Goal: Task Accomplishment & Management: Use online tool/utility

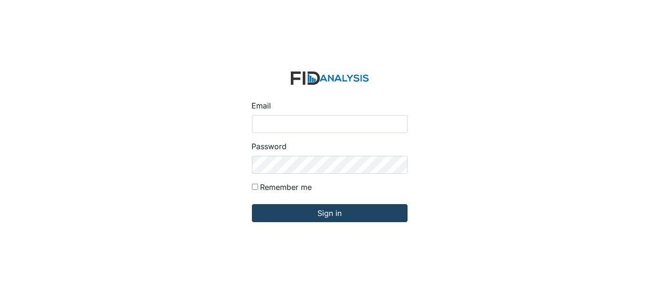
type input "[EMAIL_ADDRESS][DOMAIN_NAME]"
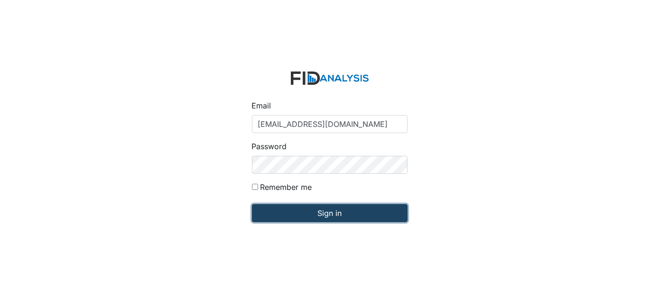
click at [334, 210] on input "Sign in" at bounding box center [330, 213] width 156 height 18
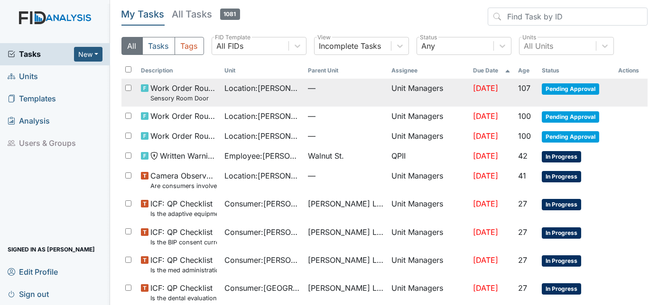
click at [210, 94] on small "Sensory Room Door" at bounding box center [183, 98] width 66 height 9
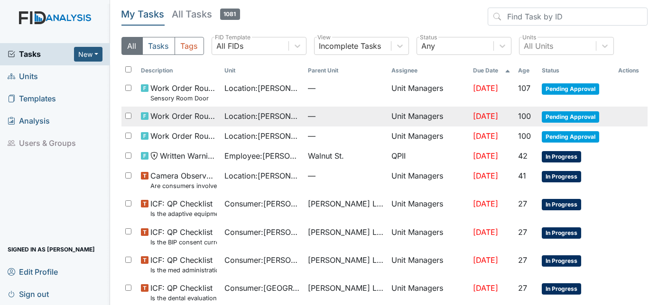
click at [216, 118] on span "Work Order Routine" at bounding box center [183, 116] width 66 height 11
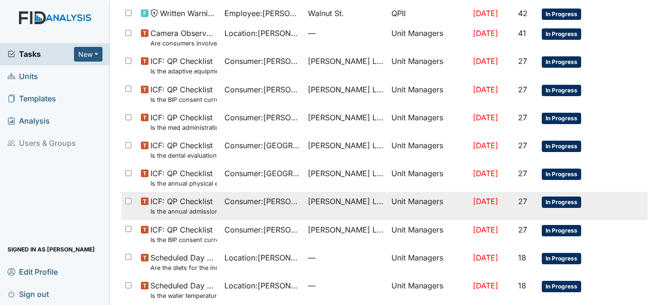
scroll to position [143, 0]
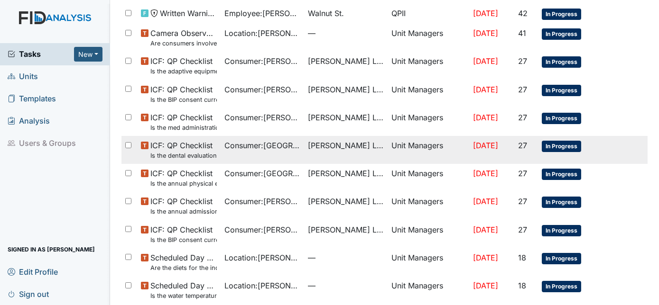
click at [551, 146] on span "In Progress" at bounding box center [561, 146] width 39 height 11
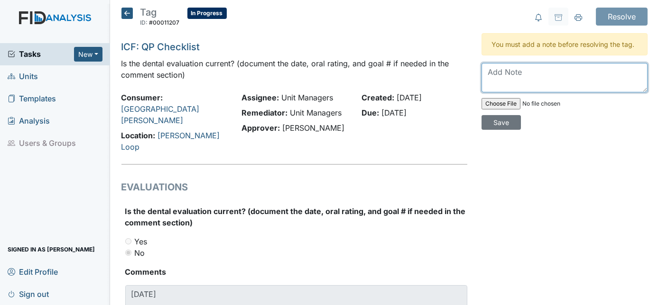
click at [489, 73] on textarea at bounding box center [564, 77] width 166 height 29
type textarea "Discharged"
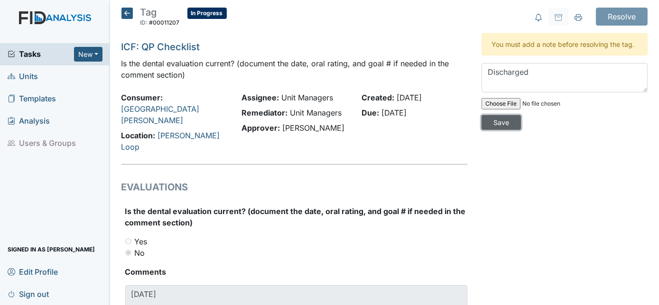
click at [521, 115] on input "Save" at bounding box center [500, 122] width 39 height 15
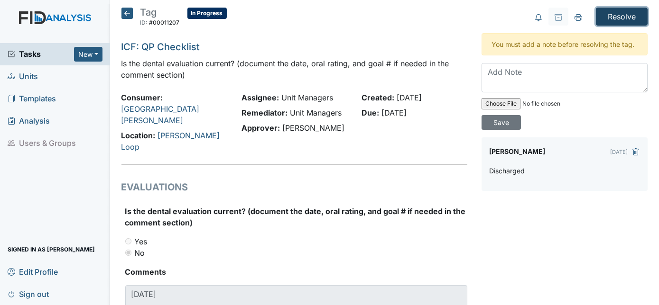
click at [631, 16] on input "Resolve" at bounding box center [622, 17] width 52 height 18
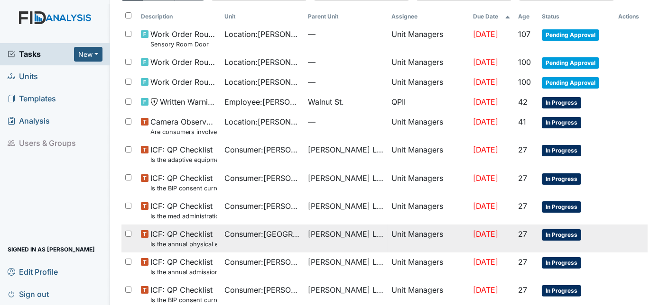
scroll to position [86, 0]
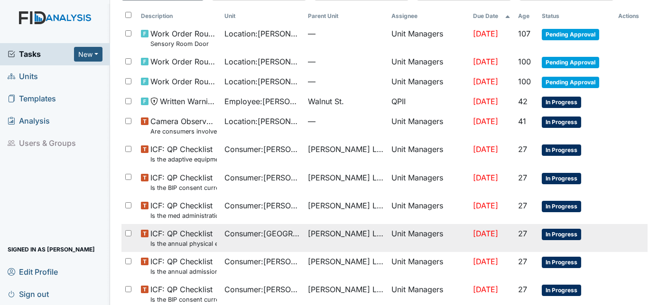
click at [291, 241] on td "Consumer : Alba, Desirae" at bounding box center [262, 238] width 83 height 28
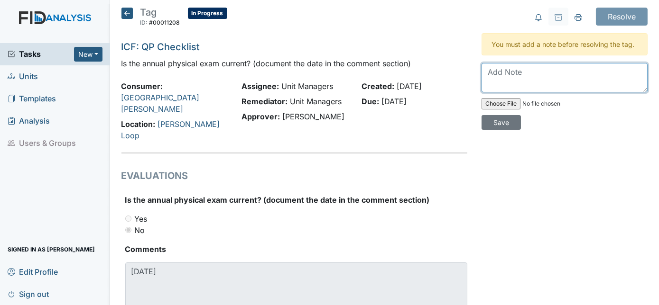
click at [496, 74] on textarea at bounding box center [564, 77] width 166 height 29
type textarea "Discharged 8/1/2025"
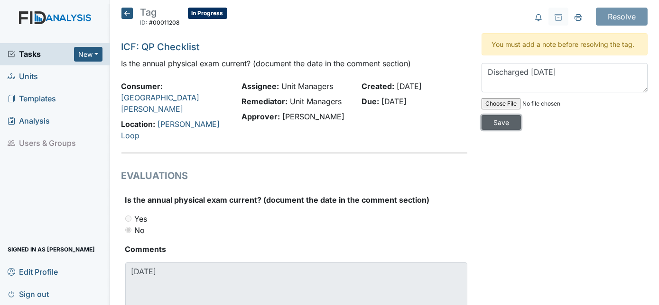
click at [521, 115] on input "Save" at bounding box center [500, 122] width 39 height 15
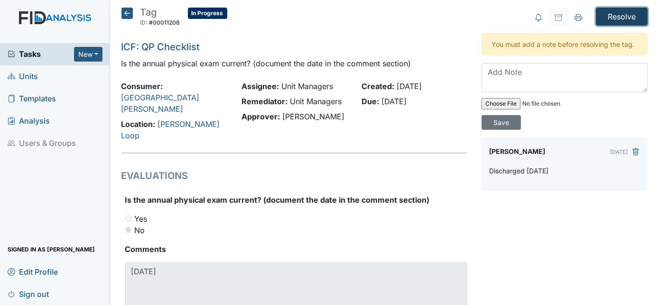
click at [617, 12] on input "Resolve" at bounding box center [622, 17] width 52 height 18
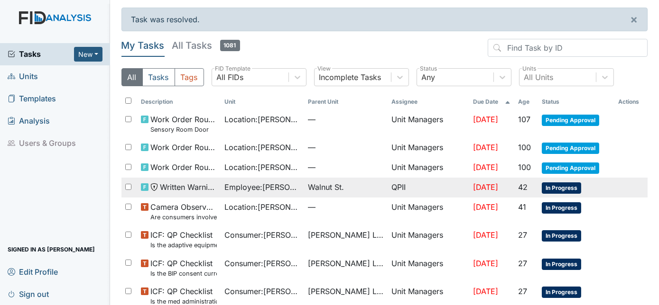
click at [318, 188] on span "Walnut St." at bounding box center [326, 187] width 36 height 11
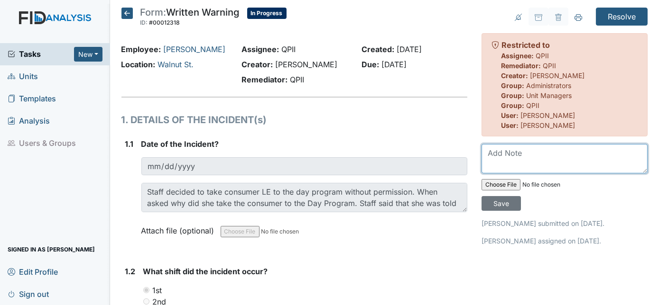
click at [509, 157] on textarea at bounding box center [564, 158] width 166 height 29
type textarea "Terminated"
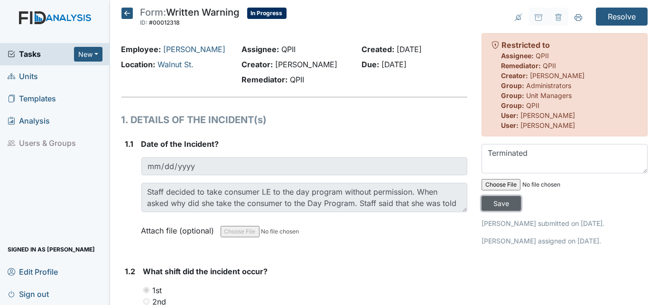
click at [521, 196] on input "Save" at bounding box center [500, 203] width 39 height 15
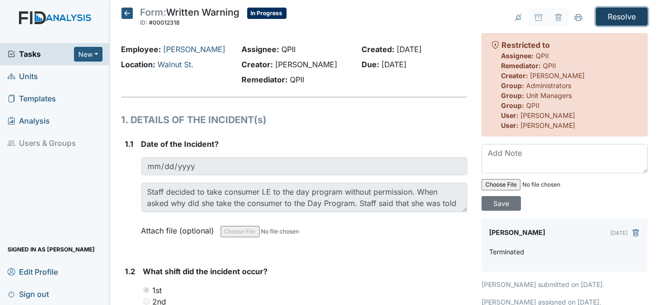
click at [627, 14] on input "Resolve" at bounding box center [622, 17] width 52 height 18
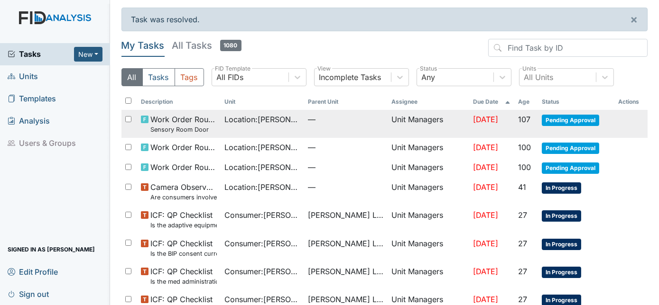
click at [214, 129] on small "Sensory Room Door" at bounding box center [183, 129] width 66 height 9
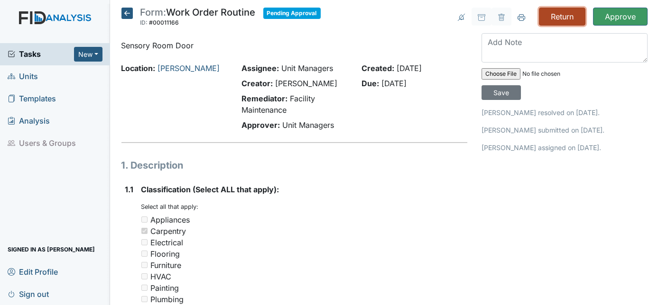
click at [548, 16] on input "Return" at bounding box center [562, 17] width 46 height 18
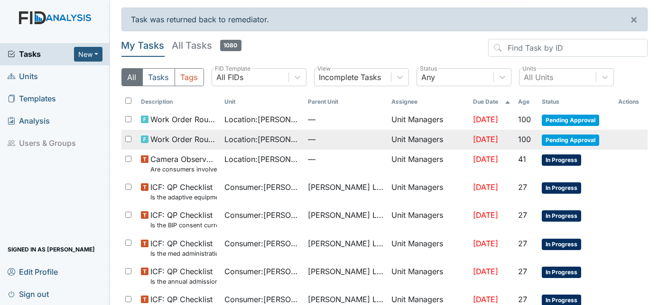
click at [555, 139] on span "Pending Approval" at bounding box center [570, 140] width 57 height 11
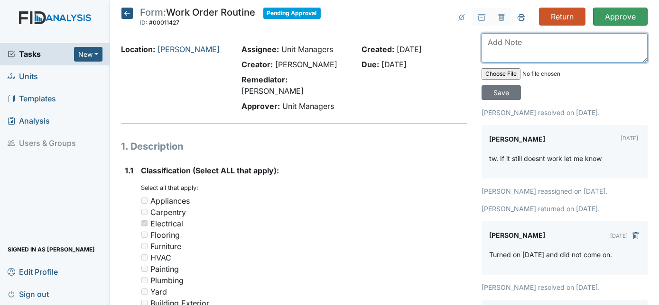
click at [500, 49] on textarea at bounding box center [564, 47] width 166 height 29
click at [535, 41] on textarea "Did not work" at bounding box center [564, 47] width 166 height 29
type textarea "Did not work"
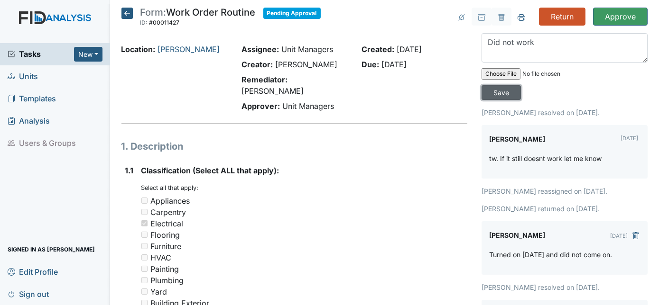
click at [521, 85] on input "Save" at bounding box center [500, 92] width 39 height 15
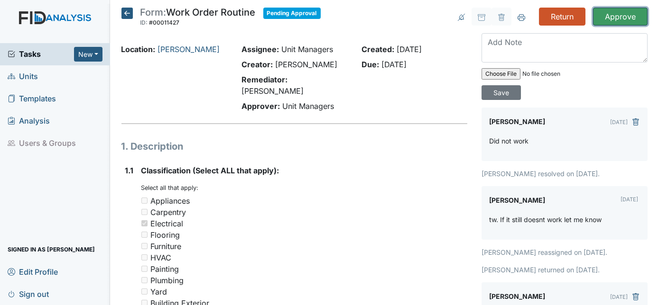
click at [620, 14] on input "Approve" at bounding box center [620, 17] width 55 height 18
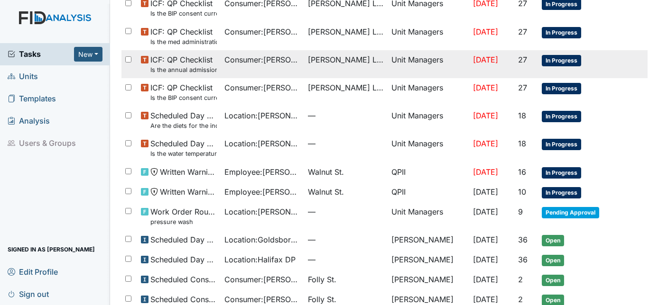
scroll to position [215, 0]
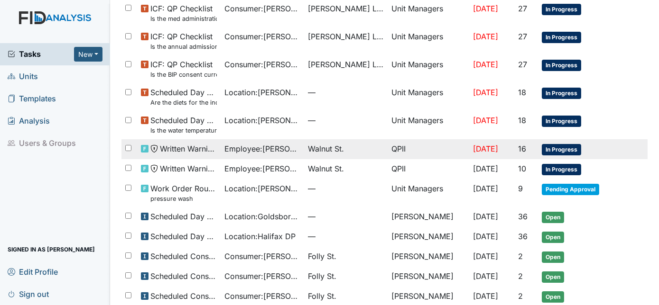
click at [554, 149] on span "In Progress" at bounding box center [561, 149] width 39 height 11
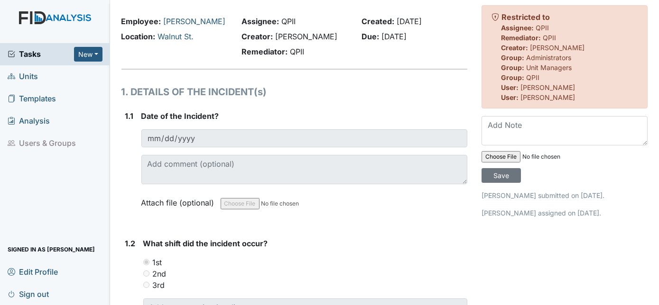
scroll to position [23, 0]
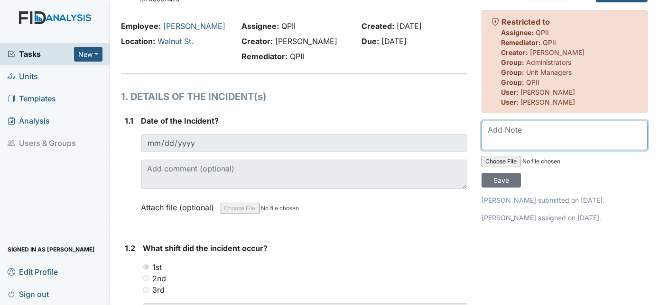
click at [489, 131] on textarea at bounding box center [564, 135] width 166 height 29
type textarea "terminated"
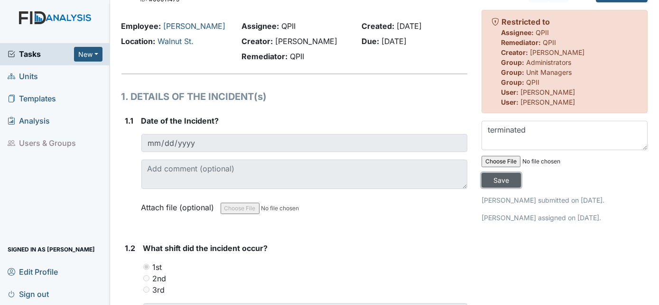
click at [521, 173] on input "Save" at bounding box center [500, 180] width 39 height 15
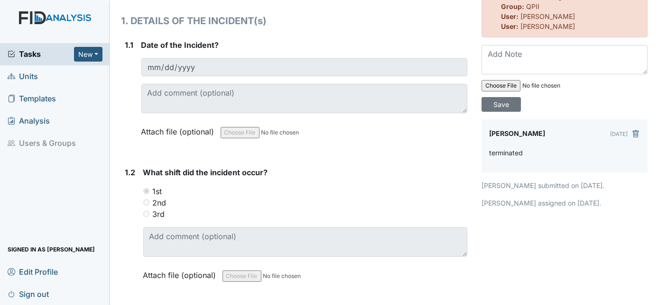
scroll to position [0, 0]
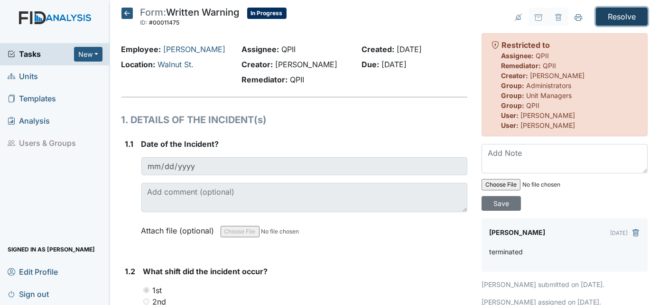
click at [618, 18] on input "Resolve" at bounding box center [622, 17] width 52 height 18
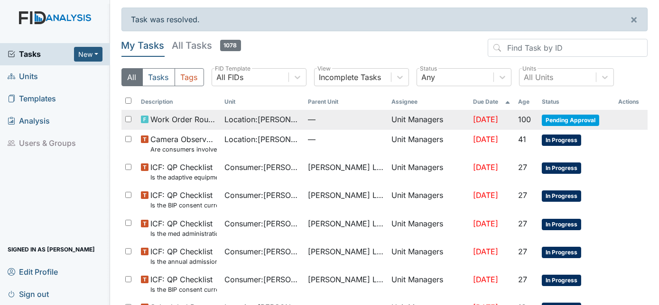
click at [558, 121] on span "Pending Approval" at bounding box center [570, 120] width 57 height 11
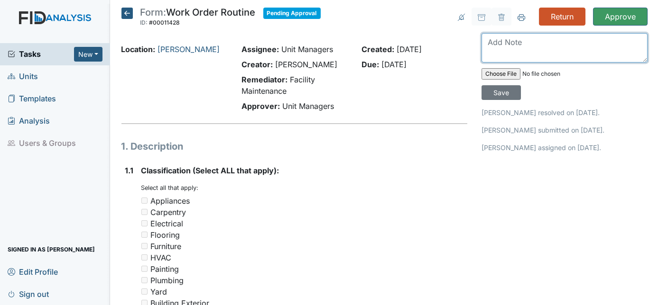
click at [516, 46] on textarea at bounding box center [564, 47] width 166 height 29
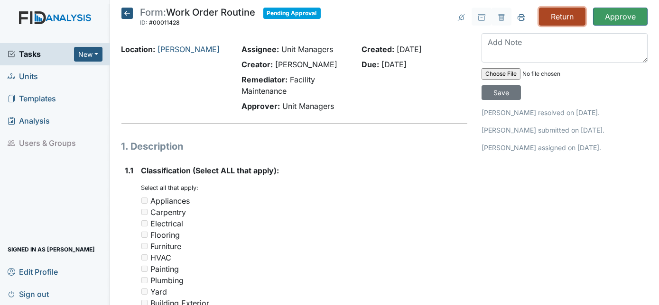
click at [555, 17] on input "Return" at bounding box center [562, 17] width 46 height 18
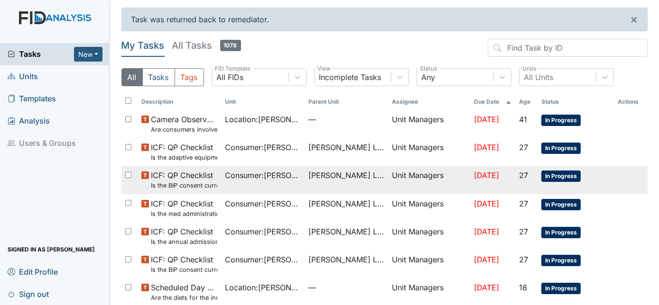
click at [211, 185] on small "Is the BIP consent current? (document the date, BIP number in the comment secti…" at bounding box center [184, 185] width 66 height 9
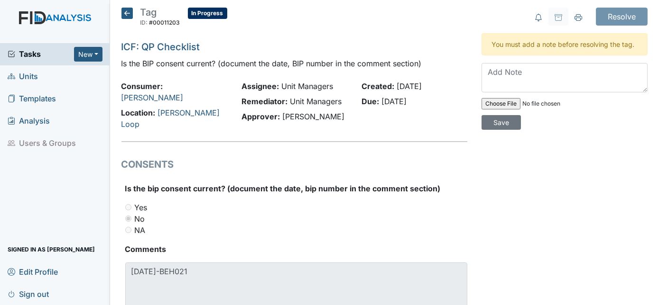
drag, startPoint x: 15, startPoint y: 1, endPoint x: 231, endPoint y: 180, distance: 280.6
click at [231, 183] on label "Is the bip consent current? (document the date, bip number in the comment secti…" at bounding box center [282, 188] width 315 height 11
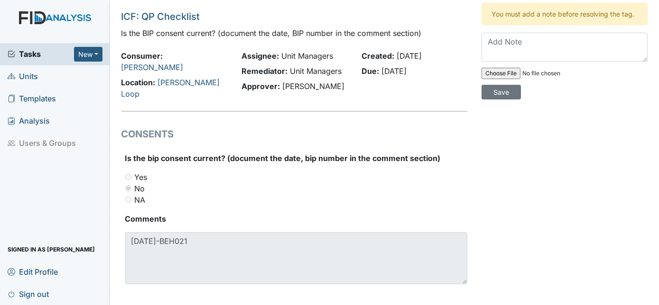
scroll to position [32, 0]
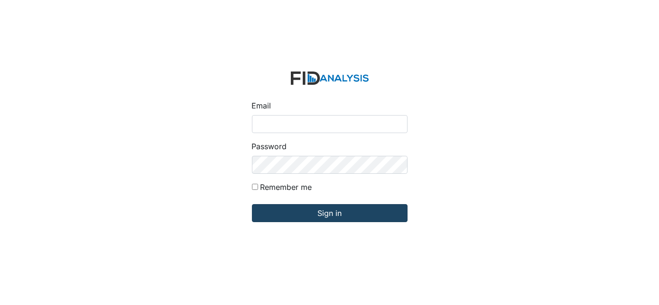
type input "Dsmith@lifeincorporated.com"
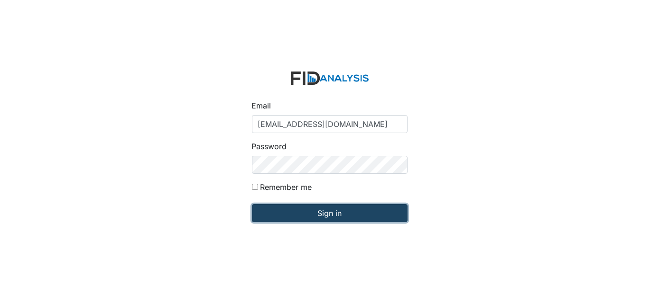
click at [320, 212] on input "Sign in" at bounding box center [330, 213] width 156 height 18
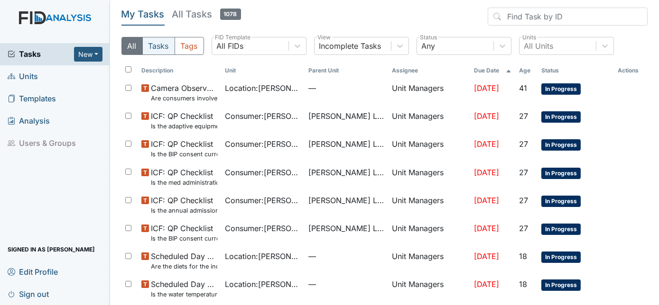
click at [162, 49] on button "Tasks" at bounding box center [158, 46] width 33 height 18
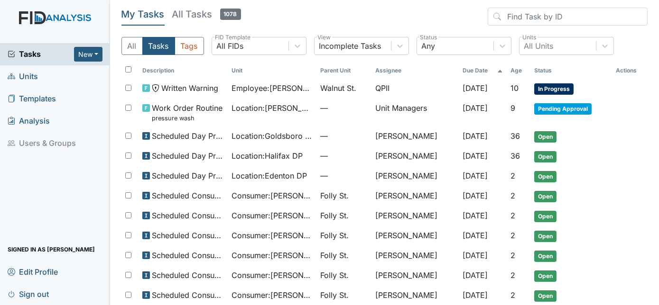
click at [45, 78] on link "Units" at bounding box center [55, 76] width 110 height 22
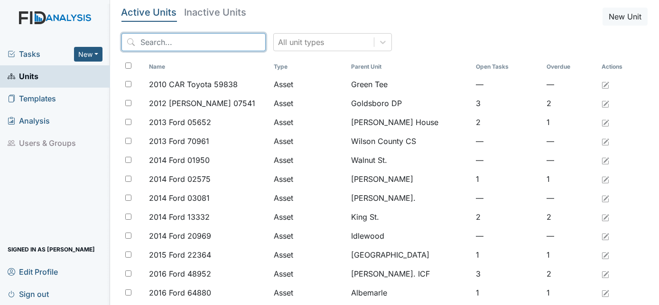
click at [157, 40] on input "search" at bounding box center [193, 42] width 144 height 18
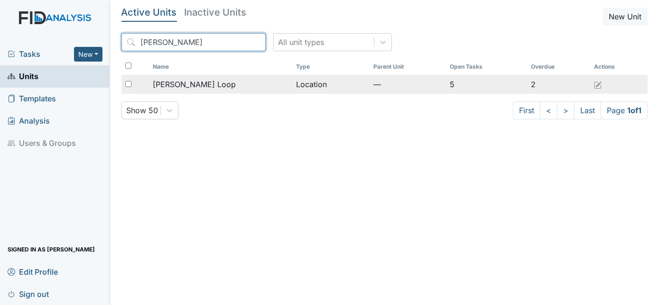
type input "mckee"
click at [200, 83] on span "[PERSON_NAME] Loop" at bounding box center [194, 84] width 83 height 11
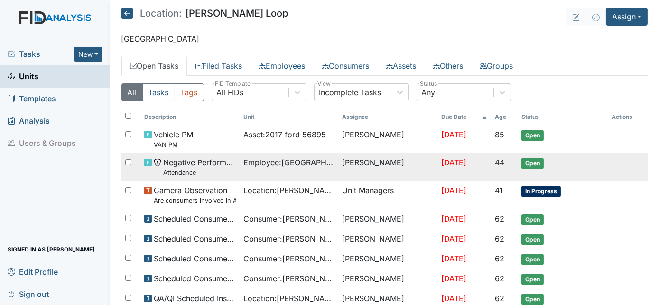
click at [345, 170] on td "Danyelle Reed" at bounding box center [387, 167] width 99 height 28
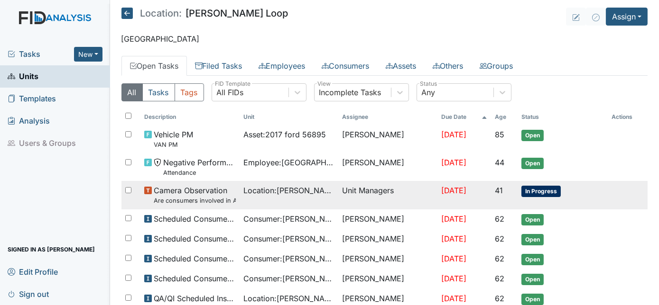
click at [232, 198] on td "Camera Observation Are consumers involved in Active Treatment?" at bounding box center [189, 195] width 99 height 28
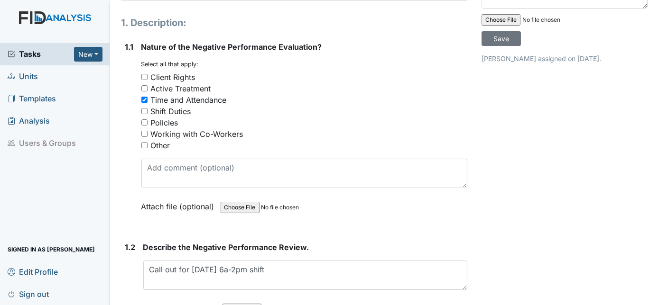
scroll to position [259, 0]
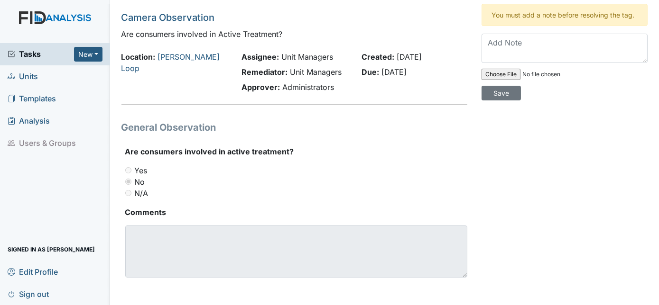
scroll to position [32, 0]
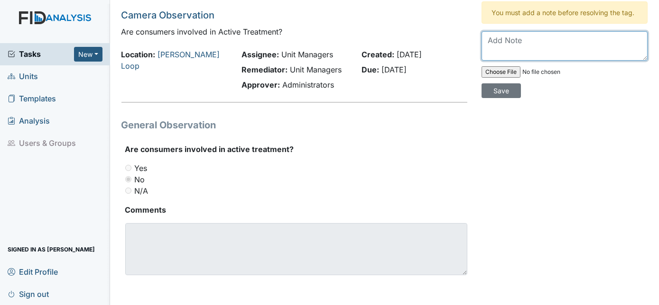
click at [497, 40] on textarea at bounding box center [564, 45] width 166 height 29
type textarea "will monitor"
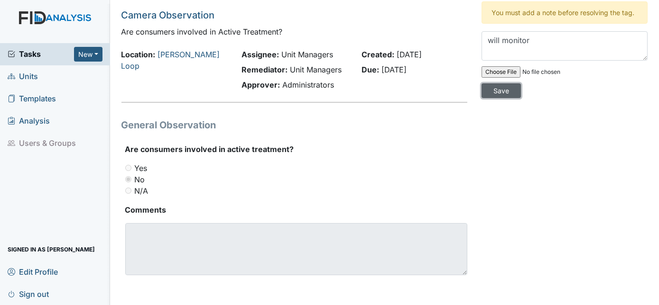
click at [521, 83] on input "Save" at bounding box center [500, 90] width 39 height 15
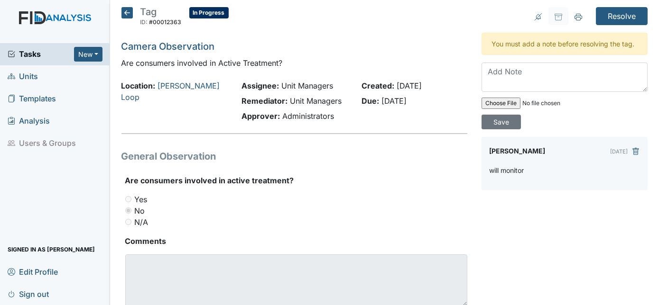
scroll to position [0, 0]
click at [619, 18] on input "Resolve" at bounding box center [622, 17] width 52 height 18
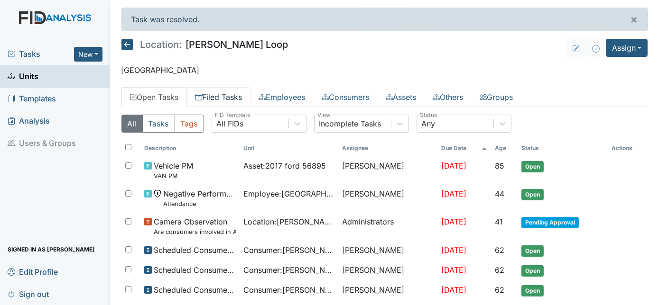
click at [214, 97] on link "Filed Tasks" at bounding box center [219, 97] width 64 height 20
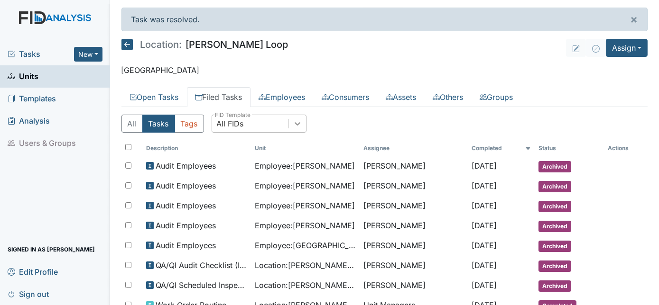
click at [297, 120] on icon at bounding box center [297, 123] width 9 height 9
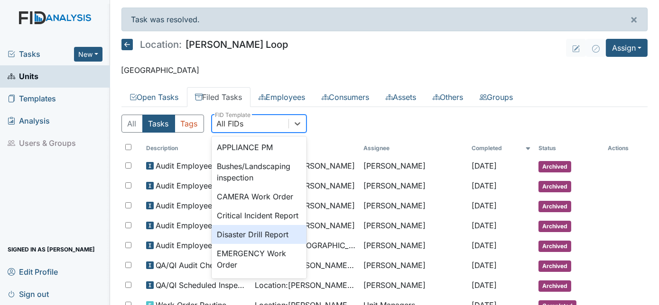
scroll to position [43, 0]
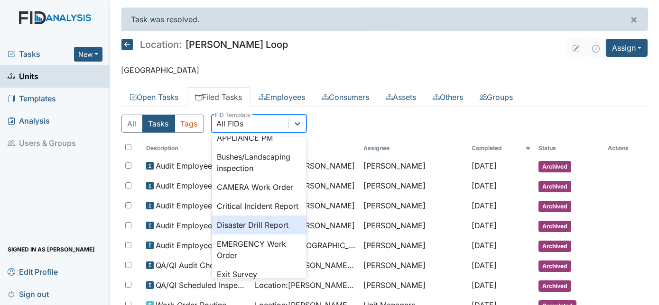
click at [280, 235] on div "Disaster Drill Report" at bounding box center [259, 225] width 95 height 19
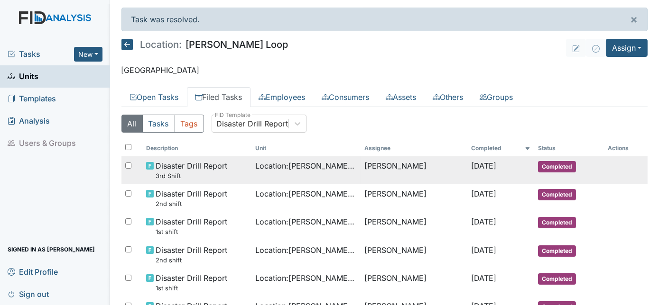
click at [176, 163] on span "Disaster Drill Report 3rd Shift" at bounding box center [192, 170] width 72 height 20
click at [200, 178] on small "3rd Shift" at bounding box center [192, 176] width 72 height 9
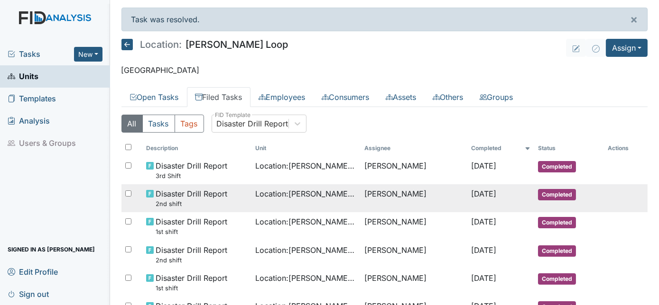
click at [187, 207] on small "2nd shift" at bounding box center [192, 204] width 72 height 9
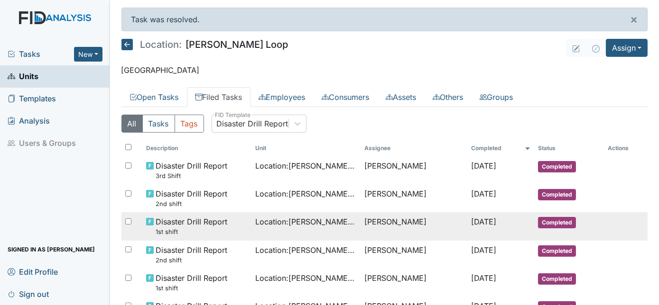
click at [180, 228] on small "1st shift" at bounding box center [192, 232] width 72 height 9
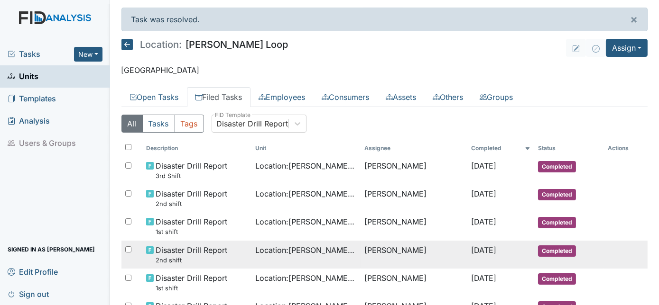
click at [186, 247] on span "Disaster Drill Report 2nd shift" at bounding box center [192, 255] width 72 height 20
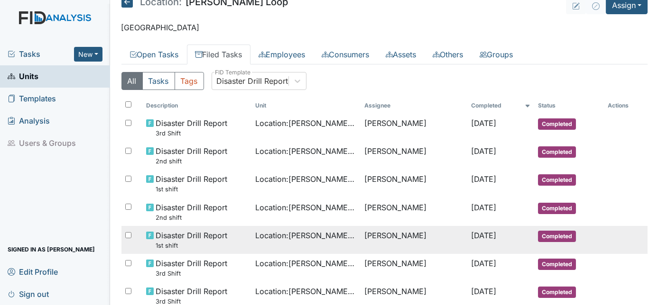
click at [192, 241] on small "1st shift" at bounding box center [192, 245] width 72 height 9
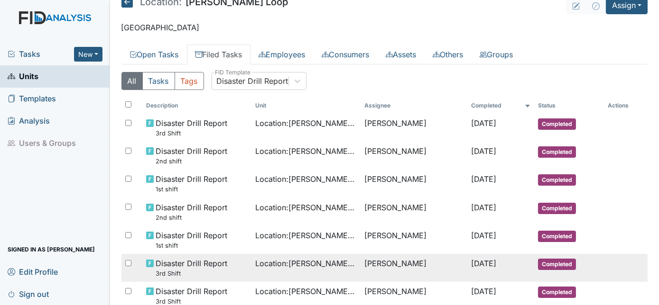
click at [204, 270] on small "3rd Shift" at bounding box center [192, 273] width 72 height 9
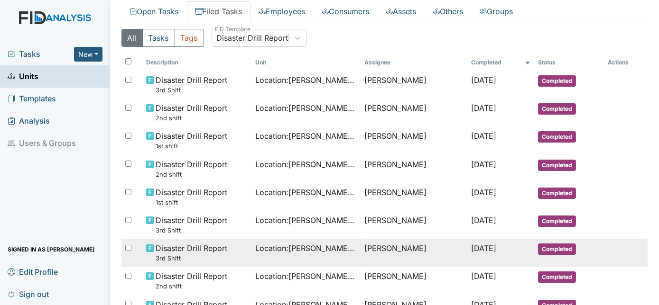
click at [198, 262] on td "Disaster Drill Report 3rd Shift" at bounding box center [196, 253] width 109 height 28
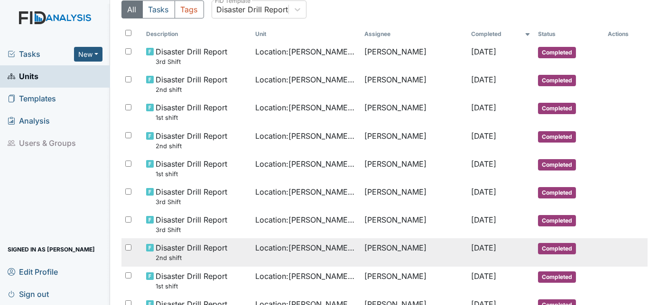
scroll to position [129, 0]
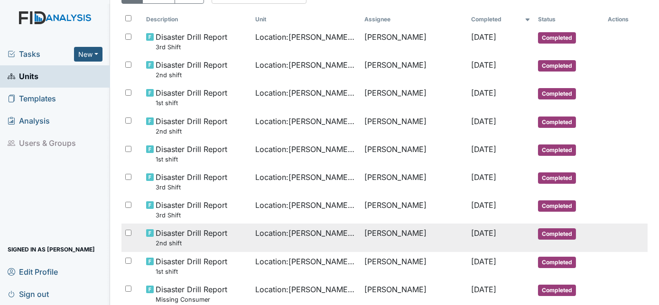
click at [199, 240] on small "2nd shift" at bounding box center [192, 243] width 72 height 9
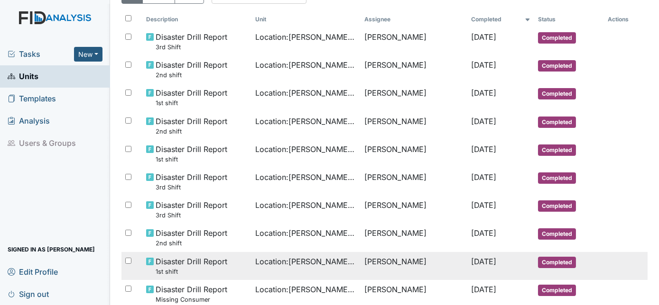
click at [214, 269] on small "1st shift" at bounding box center [192, 272] width 72 height 9
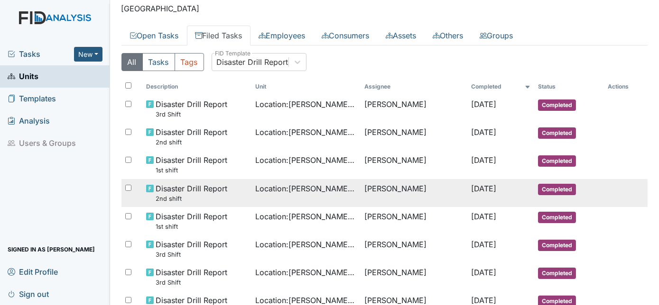
scroll to position [86, 0]
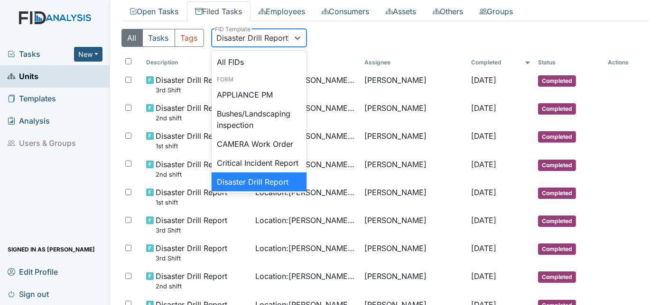
click at [242, 39] on div "Disaster Drill Report" at bounding box center [253, 37] width 72 height 11
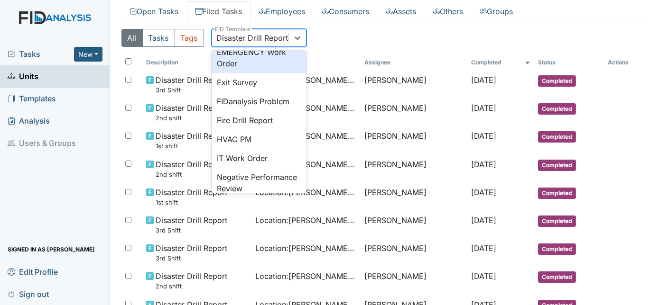
scroll to position [215, 0]
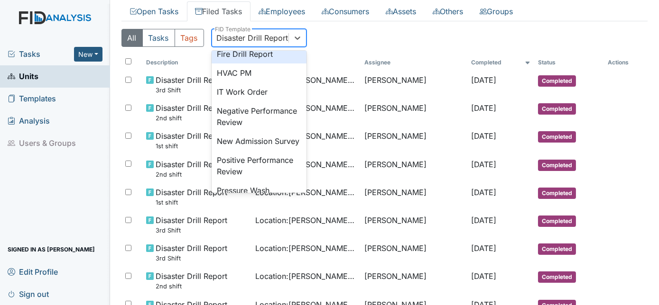
click at [240, 62] on div "Fire Drill Report" at bounding box center [259, 54] width 95 height 19
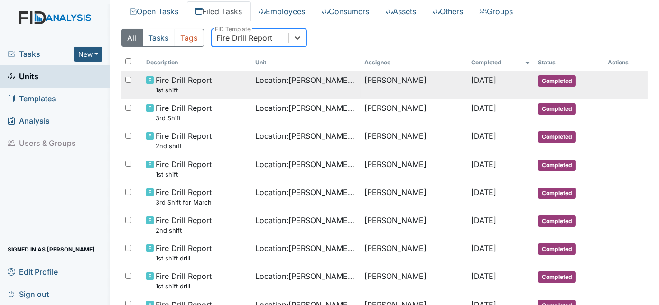
click at [229, 84] on div "Fire Drill Report 1st shift" at bounding box center [197, 84] width 102 height 20
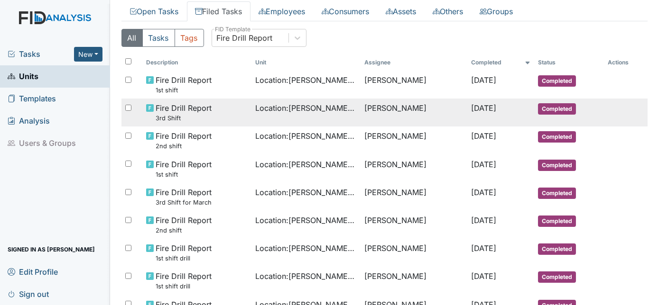
click at [197, 121] on small "3rd Shift" at bounding box center [184, 118] width 56 height 9
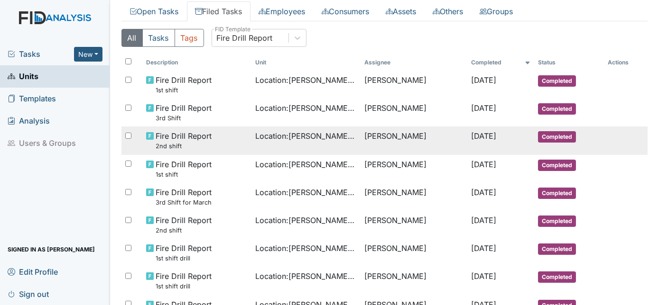
click at [201, 140] on span "Fire Drill Report 2nd shift" at bounding box center [184, 140] width 56 height 20
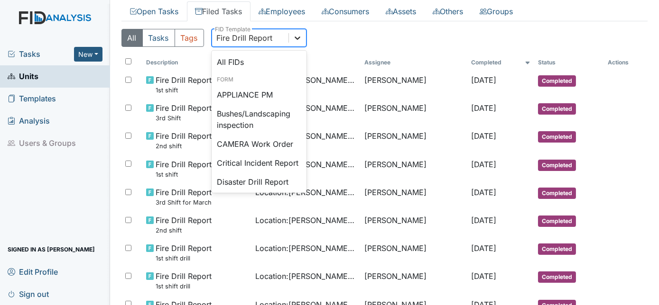
click at [289, 36] on div at bounding box center [297, 37] width 17 height 17
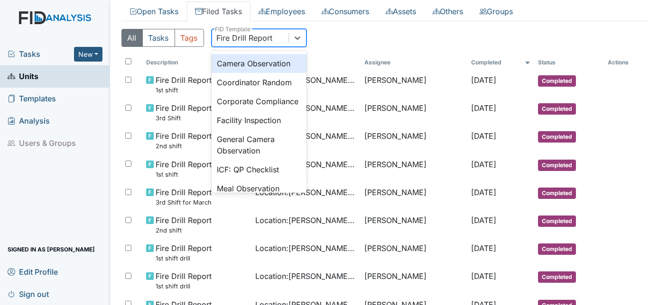
scroll to position [603, 0]
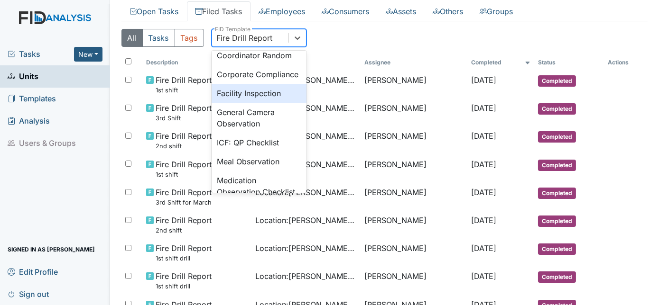
click at [267, 103] on div "Facility Inspection" at bounding box center [259, 93] width 95 height 19
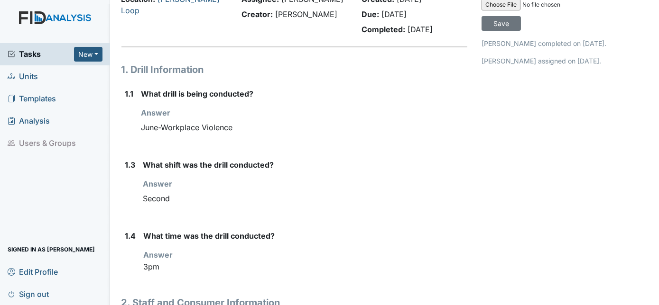
scroll to position [74, 0]
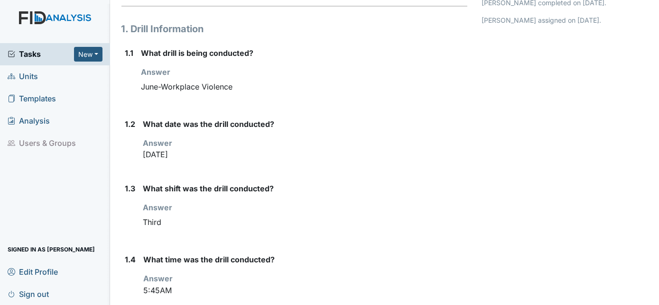
scroll to position [129, 0]
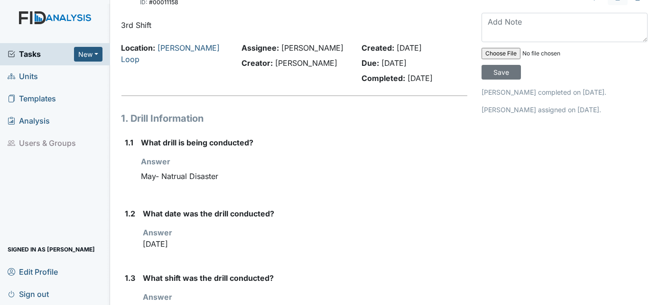
scroll to position [20, 0]
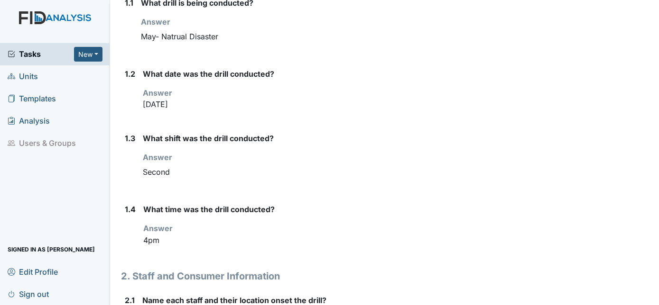
scroll to position [172, 0]
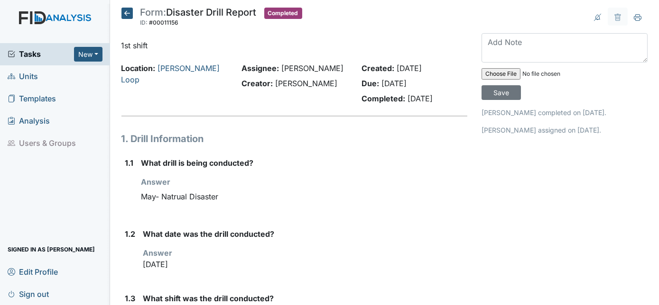
scroll to position [43, 0]
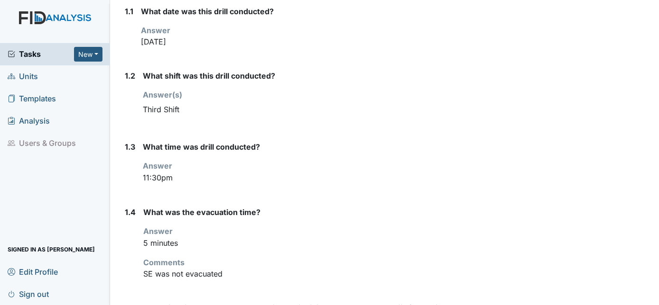
scroll to position [153, 0]
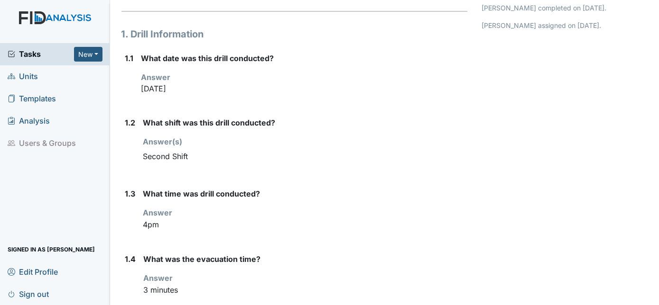
scroll to position [172, 0]
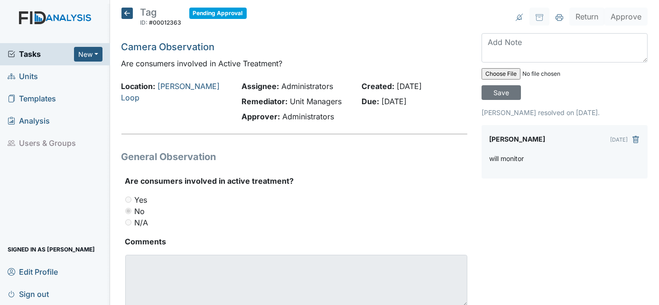
click at [52, 73] on link "Units" at bounding box center [55, 76] width 110 height 22
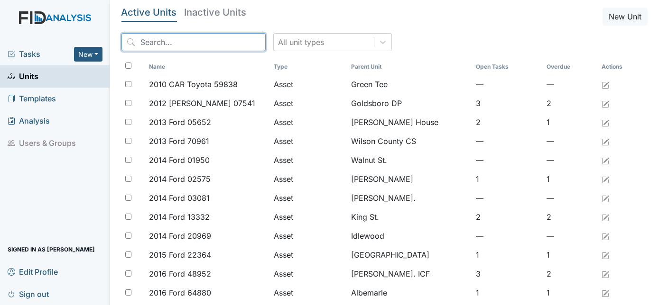
click at [196, 44] on input "search" at bounding box center [193, 42] width 144 height 18
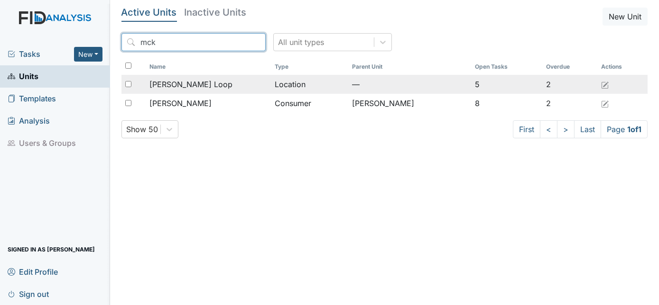
type input "mck"
click at [295, 82] on td "Location" at bounding box center [310, 84] width 78 height 19
click at [164, 83] on span "[PERSON_NAME] Loop" at bounding box center [190, 84] width 83 height 11
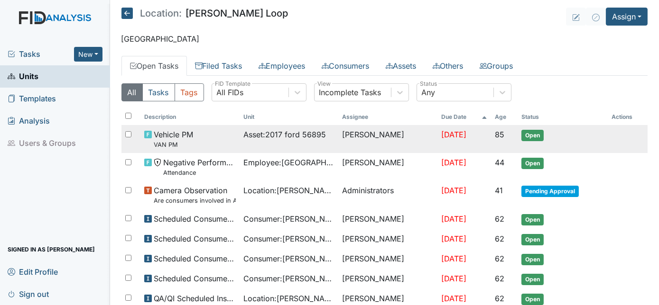
click at [456, 130] on span "[DATE]" at bounding box center [453, 134] width 25 height 9
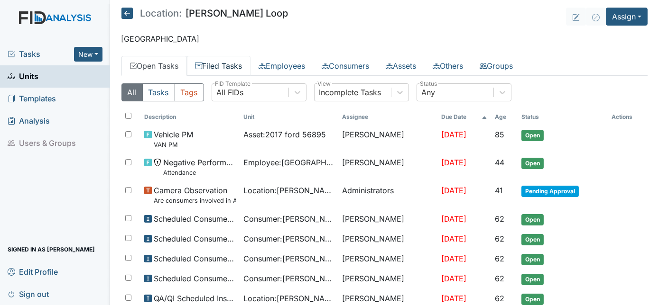
click at [224, 63] on link "Filed Tasks" at bounding box center [219, 66] width 64 height 20
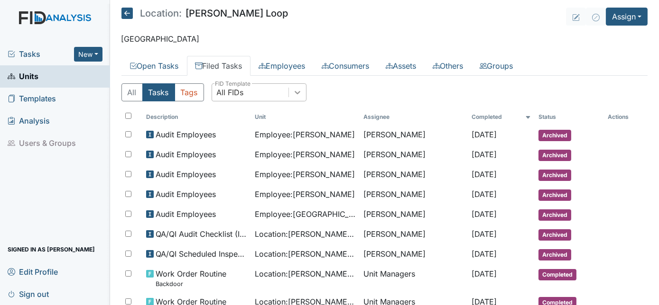
click at [298, 91] on icon at bounding box center [298, 92] width 6 height 3
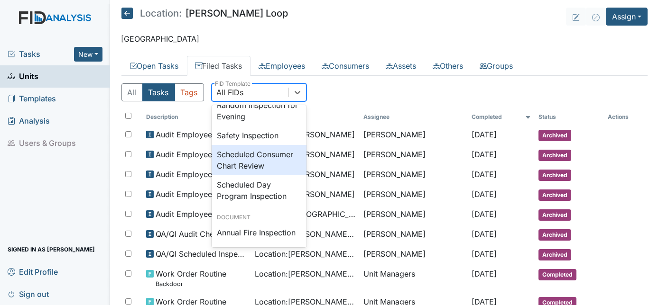
scroll to position [923, 0]
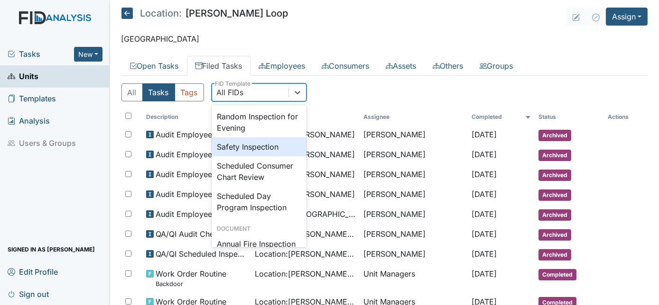
click at [243, 157] on div "Safety Inspection" at bounding box center [259, 147] width 95 height 19
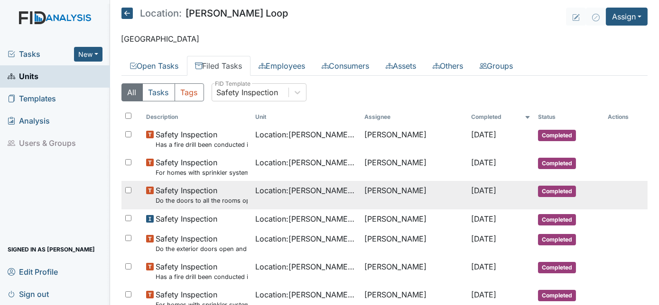
click at [238, 202] on small "Do the doors to all the rooms open and close smoothly, latch, are free from gap…" at bounding box center [202, 200] width 92 height 9
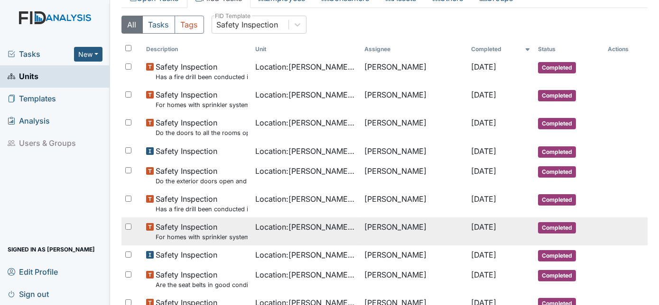
scroll to position [86, 0]
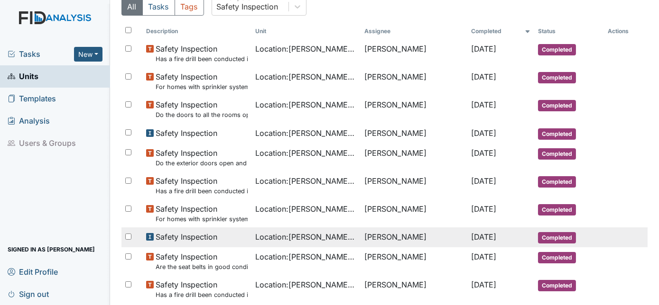
click at [219, 239] on div "Safety Inspection" at bounding box center [197, 236] width 102 height 11
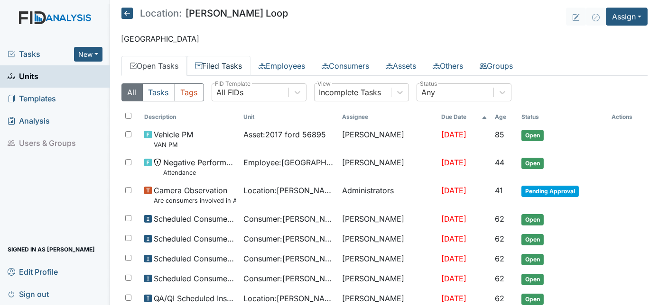
click at [222, 65] on link "Filed Tasks" at bounding box center [219, 66] width 64 height 20
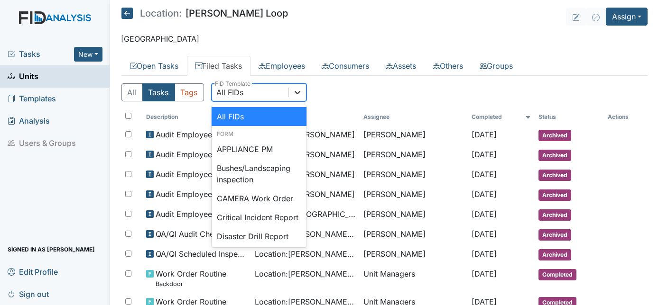
click at [299, 92] on icon at bounding box center [297, 92] width 9 height 9
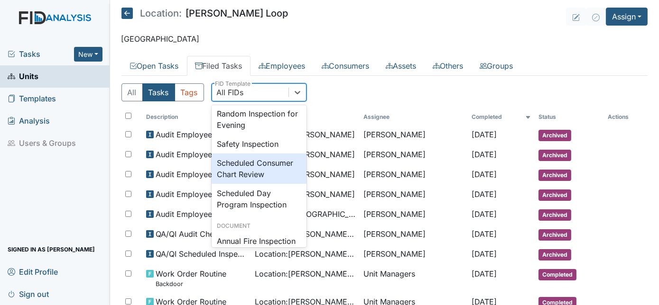
scroll to position [923, 0]
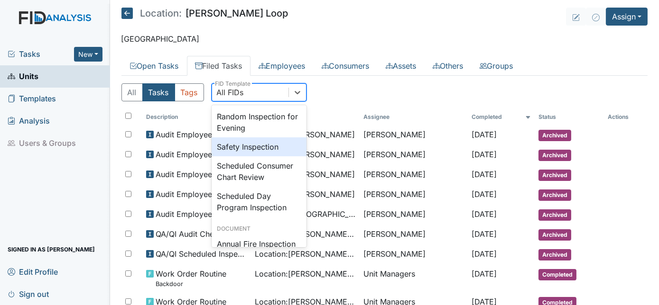
click at [261, 157] on div "Safety Inspection" at bounding box center [259, 147] width 95 height 19
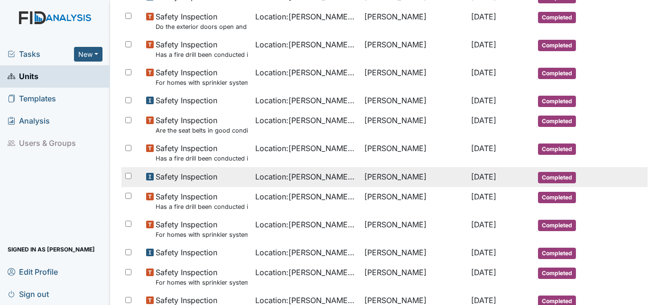
scroll to position [219, 0]
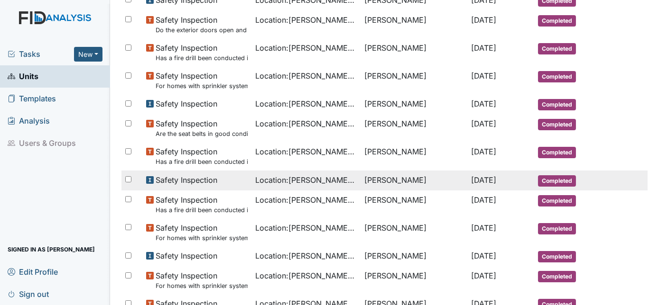
click at [235, 183] on div "Safety Inspection" at bounding box center [197, 180] width 102 height 11
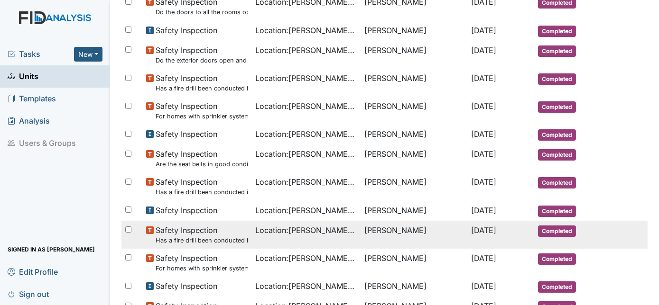
scroll to position [46, 0]
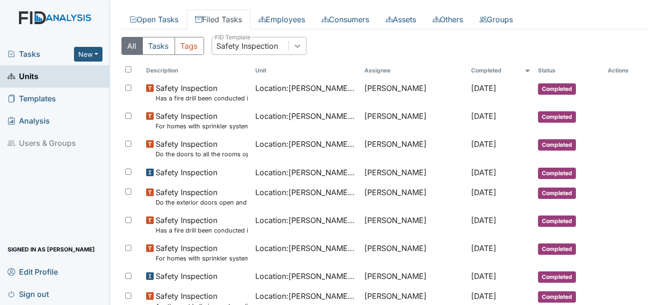
click at [301, 43] on icon at bounding box center [297, 45] width 9 height 9
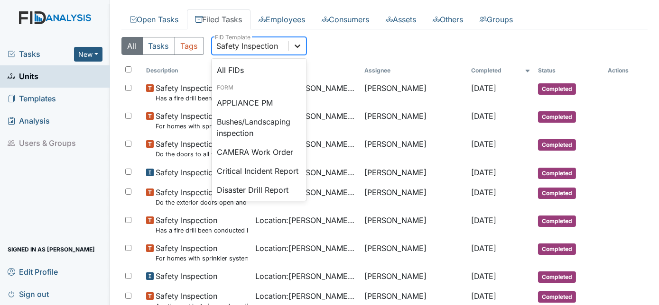
scroll to position [884, 0]
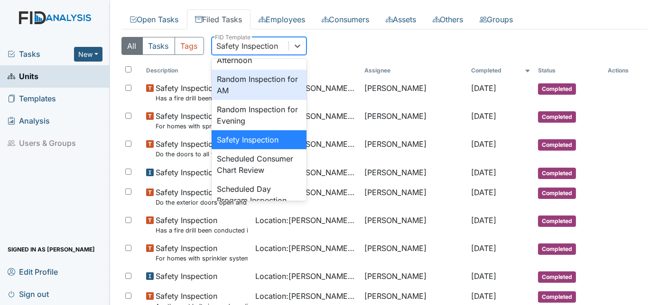
click at [266, 100] on div "Random Inspection for AM" at bounding box center [259, 85] width 95 height 30
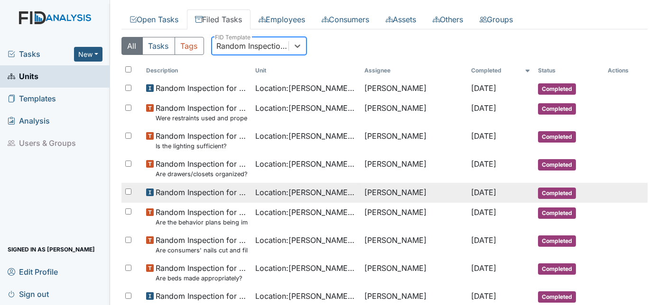
click at [177, 192] on span "Random Inspection for AM" at bounding box center [202, 192] width 92 height 11
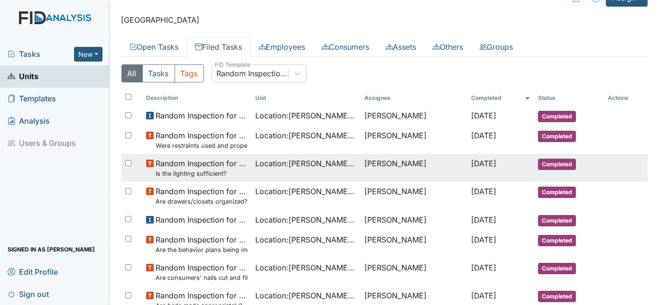
scroll to position [43, 0]
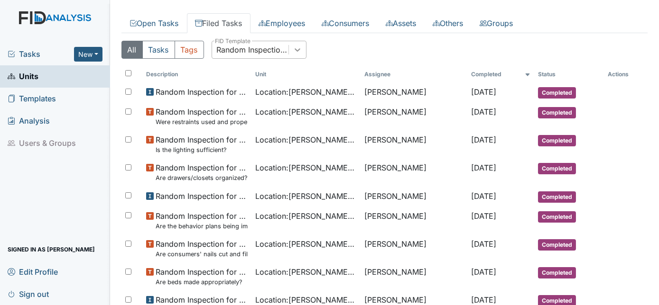
click at [295, 49] on icon at bounding box center [297, 49] width 9 height 9
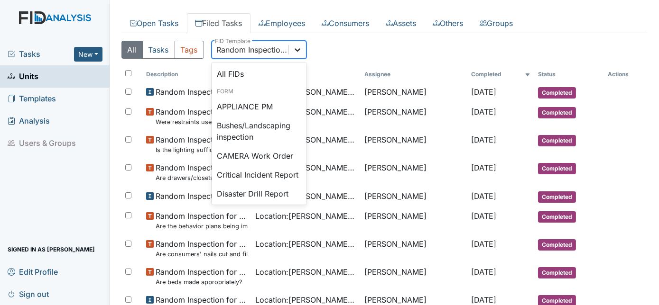
scroll to position [838, 0]
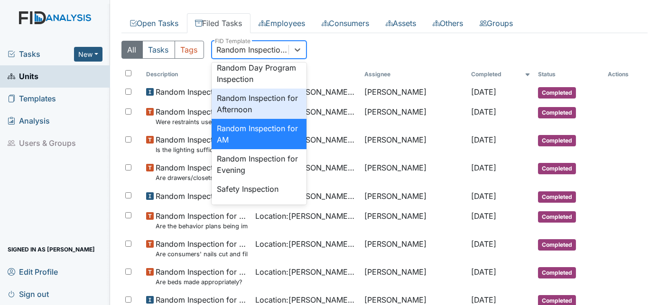
click at [276, 119] on div "Random Inspection for Afternoon" at bounding box center [259, 104] width 95 height 30
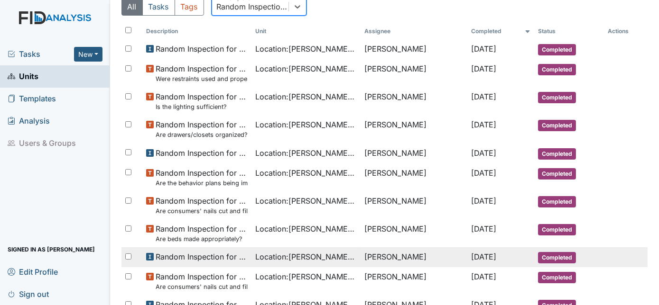
scroll to position [129, 0]
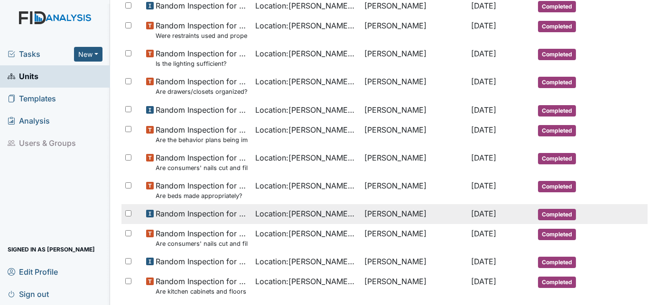
click at [232, 216] on span "Random Inspection for AM" at bounding box center [202, 213] width 92 height 11
click at [307, 213] on span "Location : McKeel Loop" at bounding box center [306, 213] width 102 height 11
click at [203, 212] on span "Random Inspection for AM" at bounding box center [202, 213] width 92 height 11
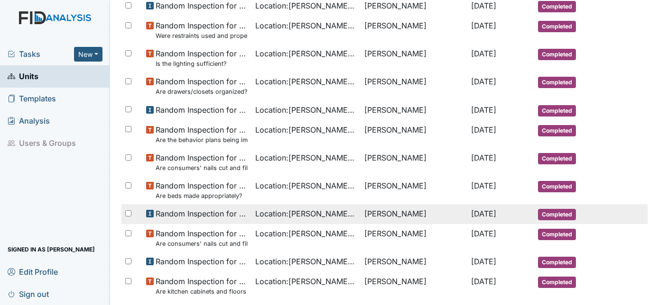
click at [165, 211] on span "Random Inspection for AM" at bounding box center [202, 213] width 92 height 11
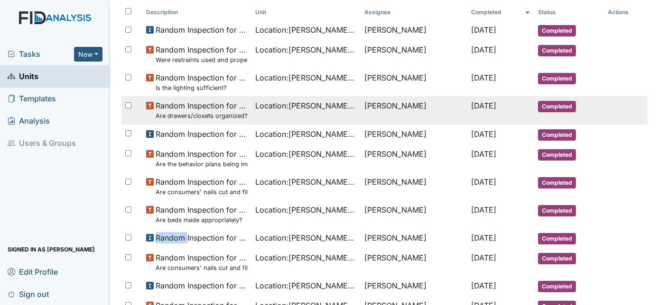
scroll to position [43, 0]
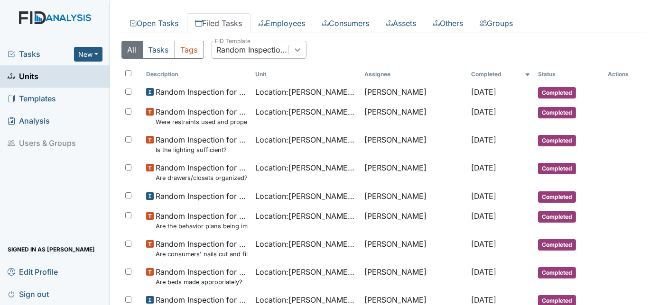
click at [296, 47] on icon at bounding box center [297, 49] width 9 height 9
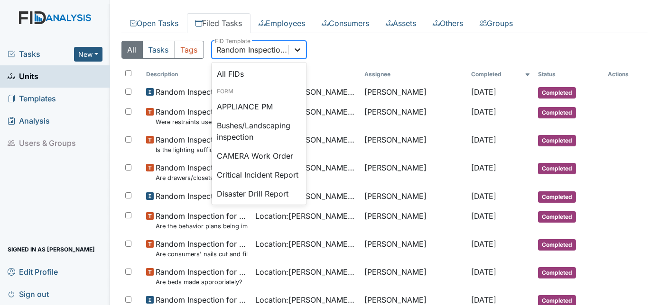
scroll to position [808, 0]
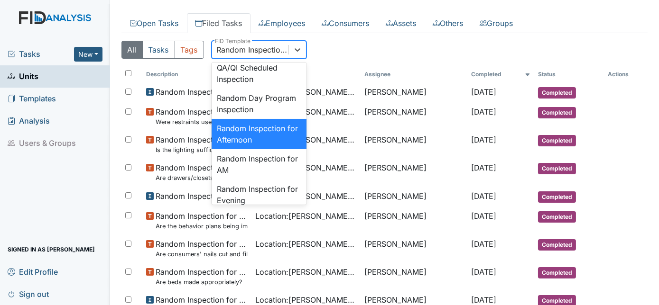
click at [244, 149] on div "Random Inspection for Afternoon" at bounding box center [259, 134] width 95 height 30
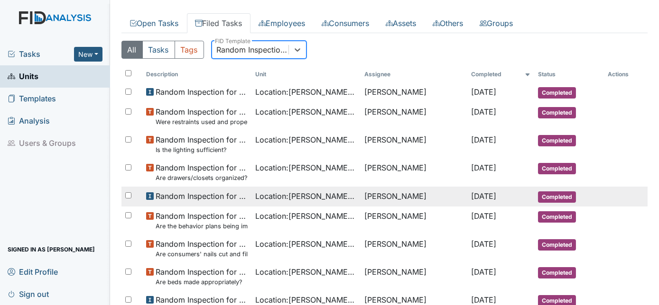
click at [191, 196] on span "Random Inspection for AM" at bounding box center [202, 196] width 92 height 11
drag, startPoint x: 192, startPoint y: 197, endPoint x: 150, endPoint y: 194, distance: 41.9
click at [150, 194] on use at bounding box center [150, 197] width 8 height 8
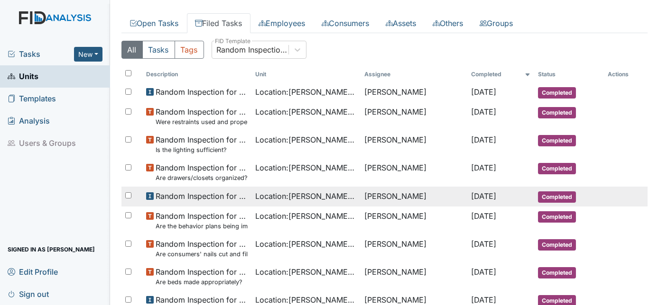
click at [546, 193] on span "Completed" at bounding box center [557, 197] width 38 height 11
click at [131, 194] on div at bounding box center [131, 196] width 21 height 19
checkbox input "true"
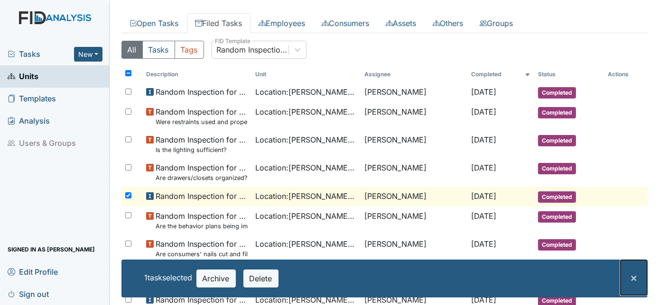
click at [622, 277] on button "×" at bounding box center [633, 277] width 27 height 35
click at [630, 277] on span "×" at bounding box center [634, 278] width 8 height 14
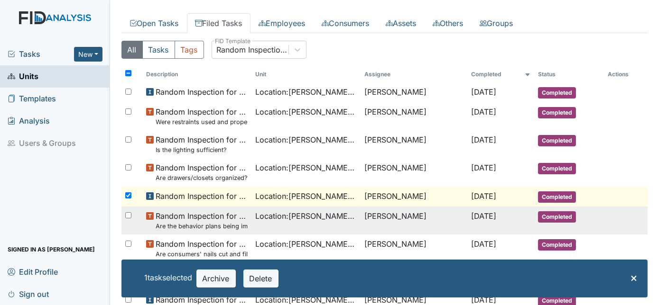
click at [637, 214] on tr "Random Inspection for AM Are the behavior plans being implemented correctly and…" at bounding box center [384, 221] width 527 height 28
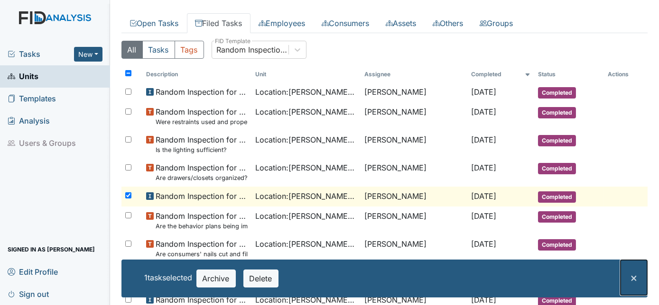
click at [630, 281] on span "×" at bounding box center [634, 278] width 8 height 14
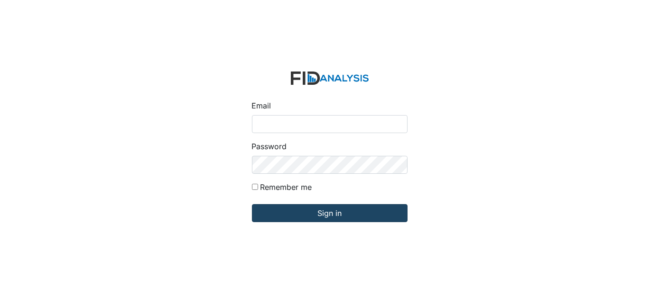
type input "[EMAIL_ADDRESS][DOMAIN_NAME]"
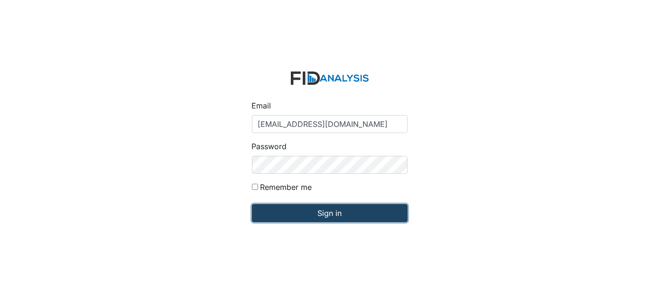
click at [292, 211] on input "Sign in" at bounding box center [330, 213] width 156 height 18
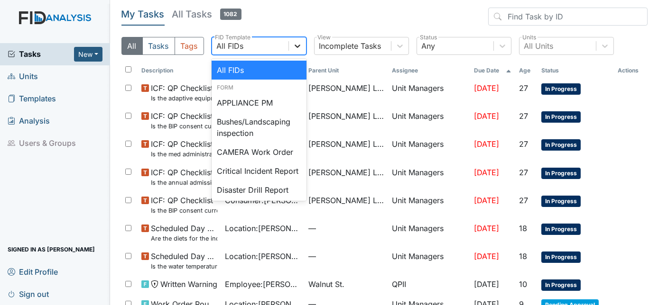
click at [298, 46] on icon at bounding box center [298, 46] width 6 height 3
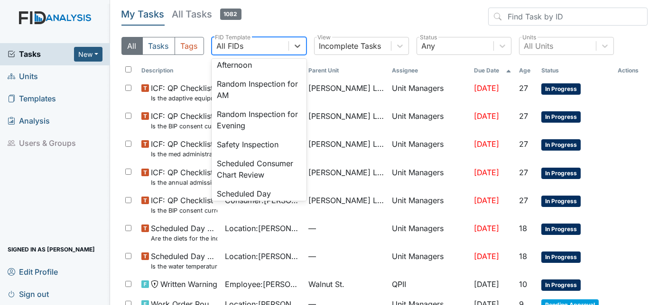
scroll to position [869, 0]
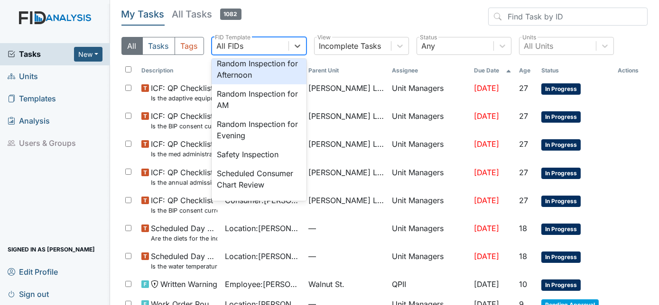
click at [255, 84] on div "Random Inspection for Afternoon" at bounding box center [259, 69] width 95 height 30
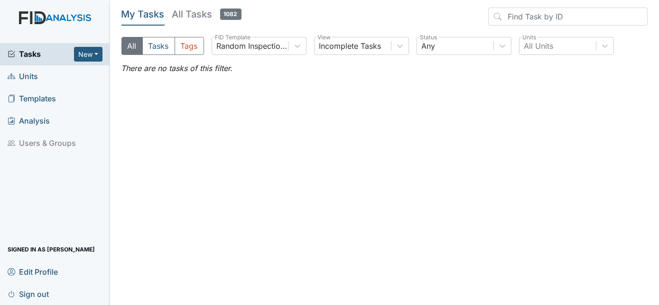
click at [39, 82] on link "Units" at bounding box center [55, 76] width 110 height 22
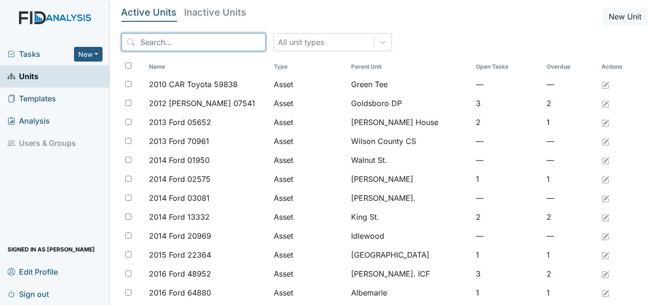
click at [128, 40] on input "search" at bounding box center [193, 42] width 144 height 18
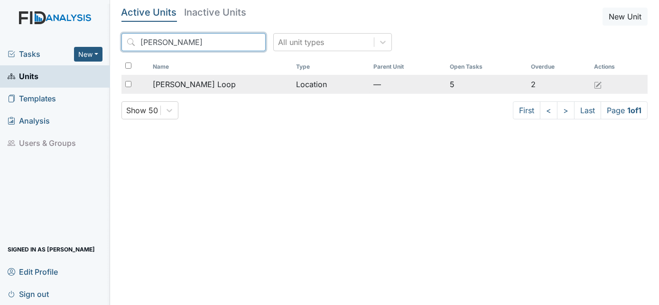
type input "[PERSON_NAME]"
click at [171, 84] on span "[PERSON_NAME] Loop" at bounding box center [194, 84] width 83 height 11
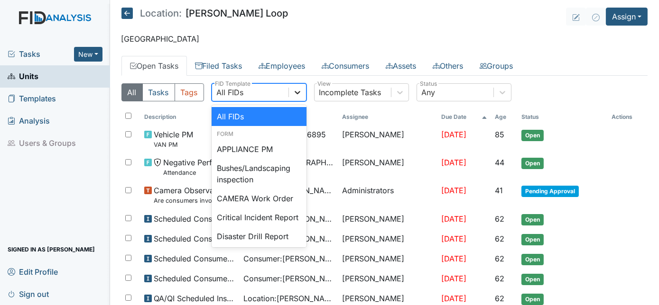
click at [294, 95] on icon at bounding box center [297, 92] width 9 height 9
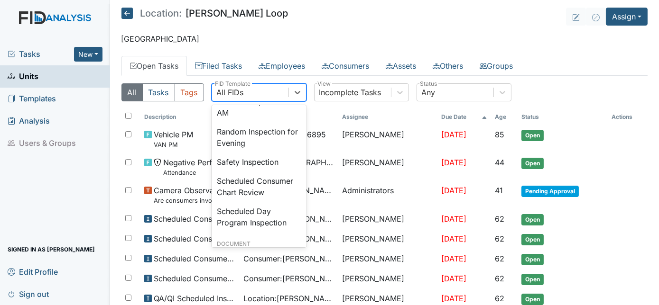
scroll to position [918, 0]
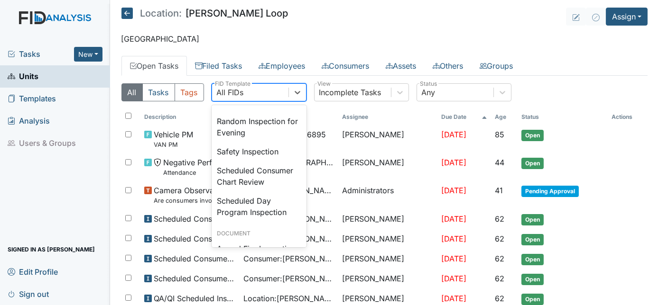
click at [253, 82] on div "Random Inspection for Afternoon" at bounding box center [259, 66] width 95 height 30
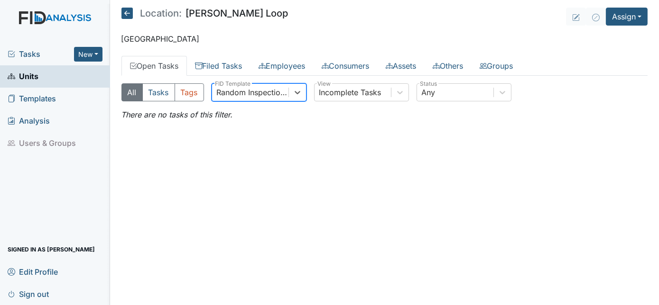
click at [46, 82] on link "Units" at bounding box center [55, 76] width 110 height 22
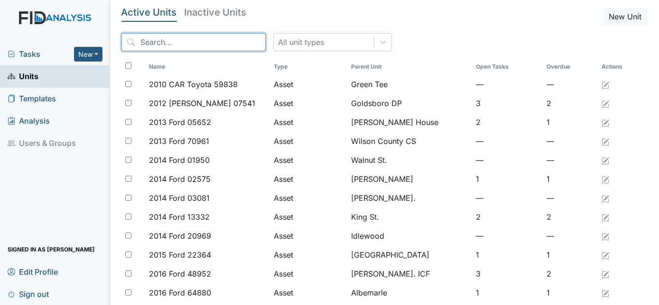
click at [179, 46] on input "search" at bounding box center [193, 42] width 144 height 18
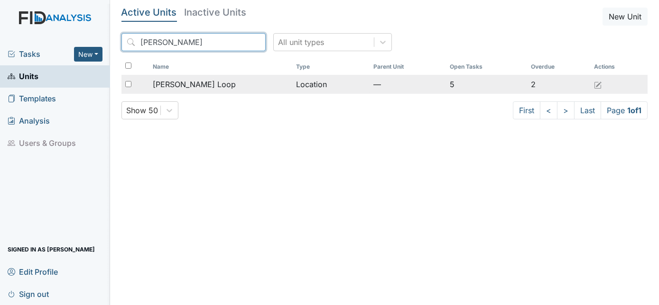
type input "mckeel"
click at [169, 83] on span "[PERSON_NAME] Loop" at bounding box center [194, 84] width 83 height 11
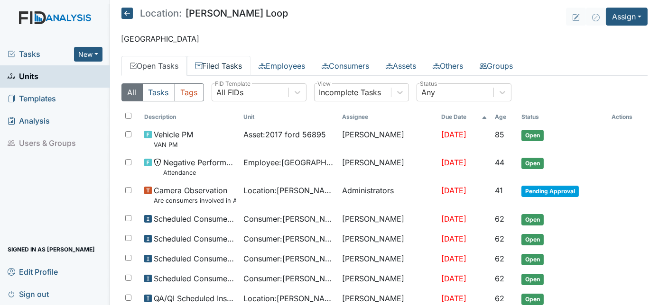
click at [218, 67] on link "Filed Tasks" at bounding box center [219, 66] width 64 height 20
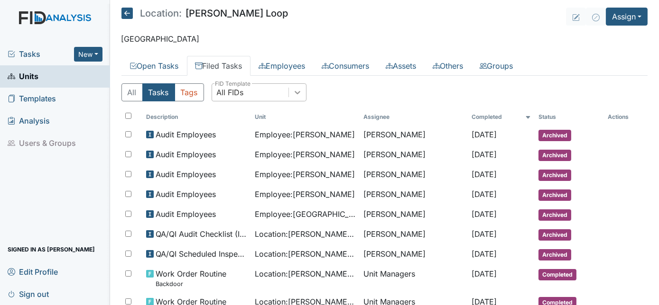
click at [295, 92] on icon at bounding box center [297, 92] width 9 height 9
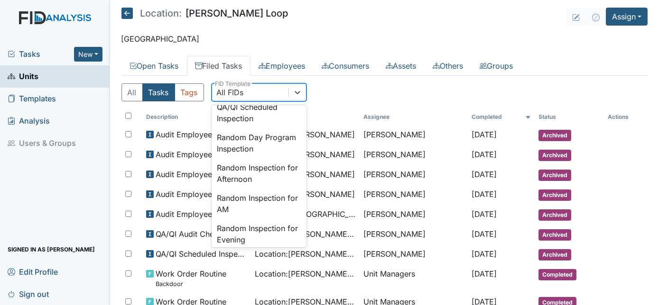
scroll to position [819, 0]
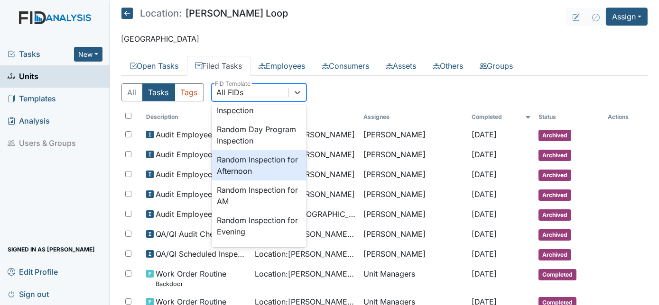
click at [277, 181] on div "Random Inspection for Afternoon" at bounding box center [259, 165] width 95 height 30
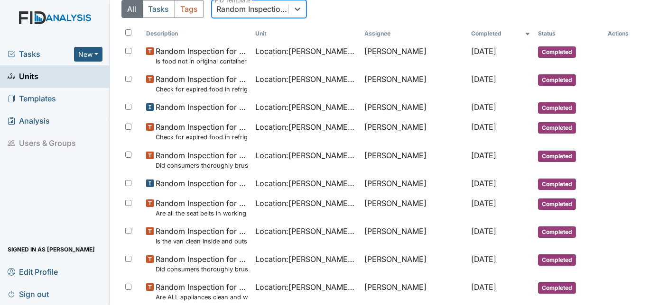
scroll to position [0, 0]
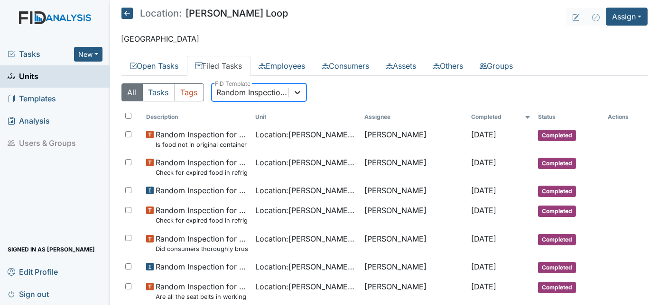
click at [295, 91] on icon at bounding box center [298, 92] width 6 height 3
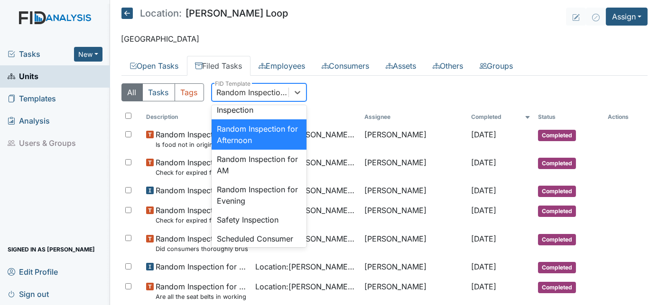
scroll to position [894, 0]
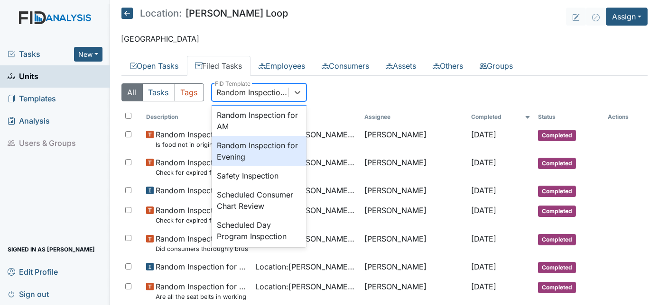
click at [247, 166] on div "Random Inspection for Evening" at bounding box center [259, 151] width 95 height 30
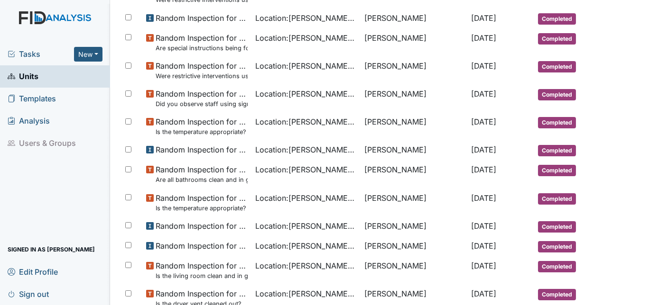
scroll to position [86, 0]
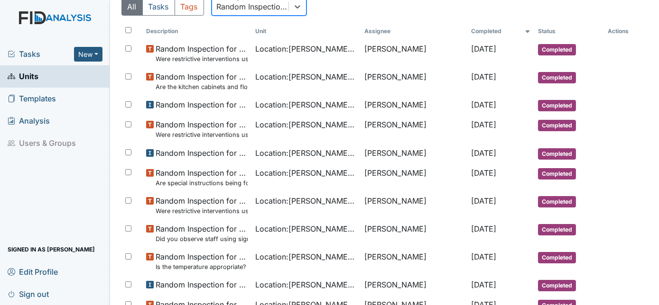
click at [37, 75] on span "Units" at bounding box center [23, 76] width 31 height 15
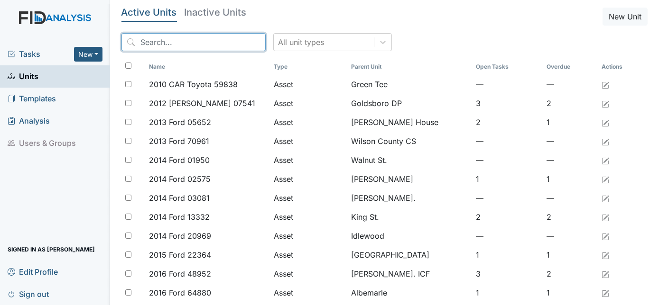
click at [171, 43] on input "search" at bounding box center [193, 42] width 144 height 18
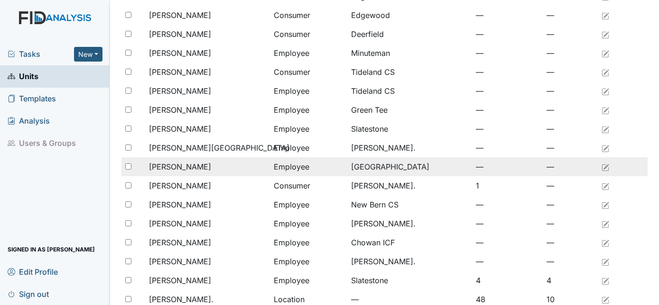
scroll to position [398, 0]
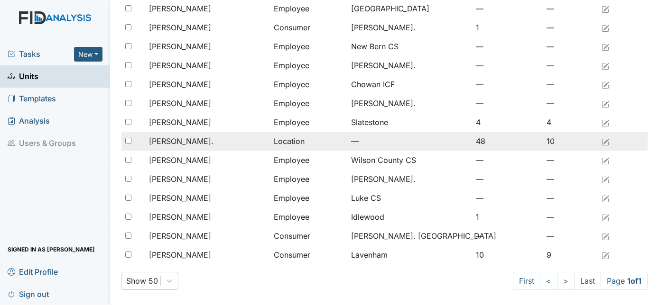
type input "will"
click at [171, 141] on span "[PERSON_NAME]." at bounding box center [181, 141] width 65 height 11
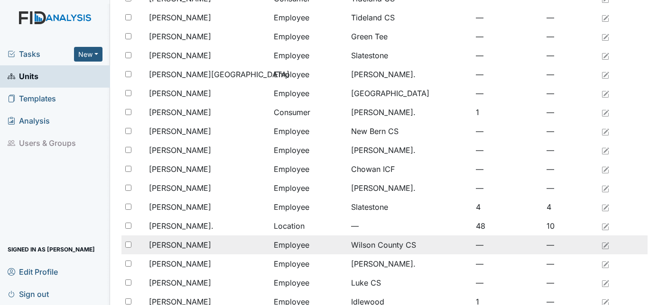
scroll to position [312, 0]
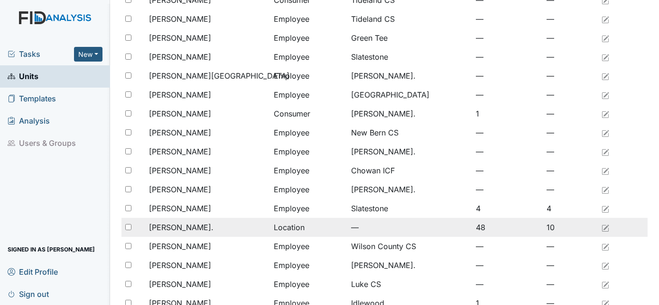
click at [196, 231] on div "[PERSON_NAME]." at bounding box center [207, 227] width 117 height 11
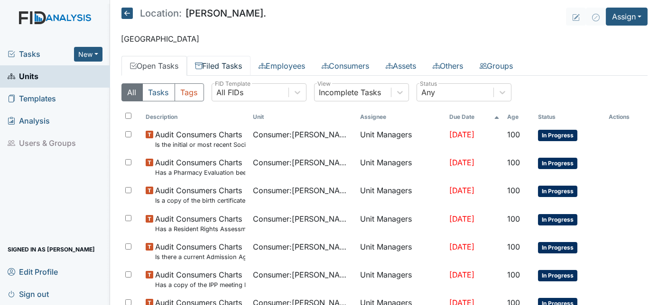
click at [224, 66] on link "Filed Tasks" at bounding box center [219, 66] width 64 height 20
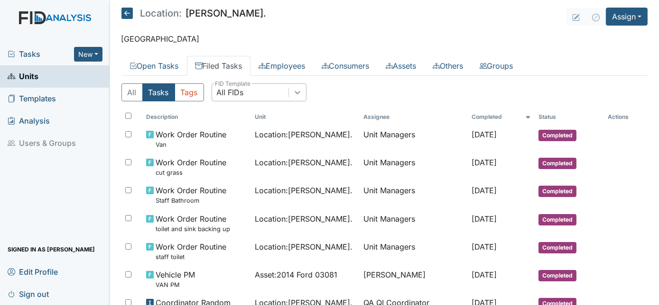
click at [296, 95] on icon at bounding box center [297, 92] width 9 height 9
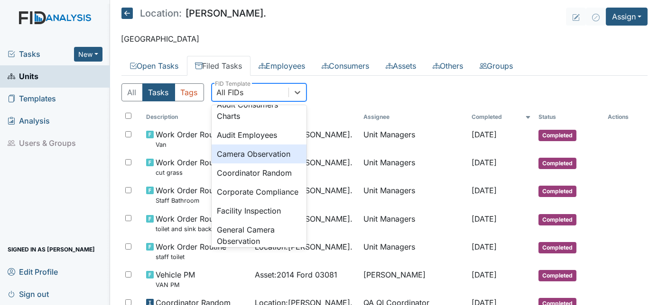
scroll to position [560, 0]
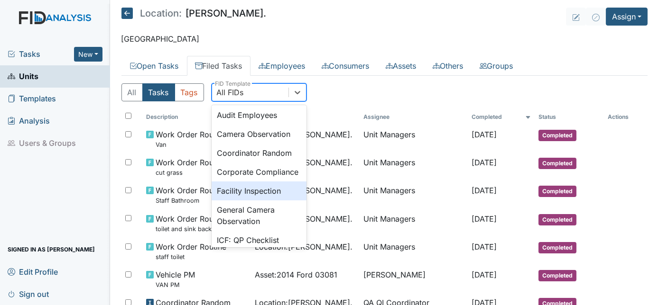
click at [262, 201] on div "Facility Inspection" at bounding box center [259, 191] width 95 height 19
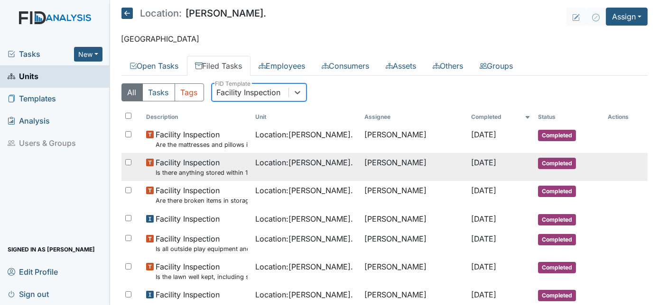
scroll to position [0, 0]
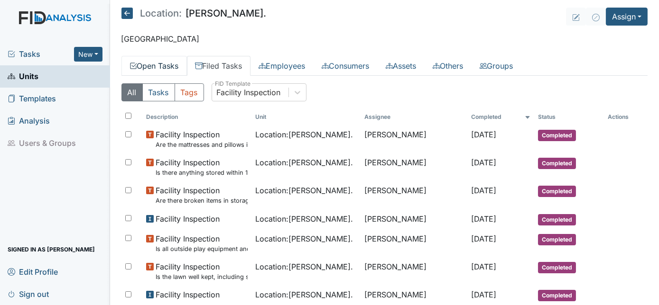
click at [156, 64] on link "Open Tasks" at bounding box center [153, 66] width 65 height 20
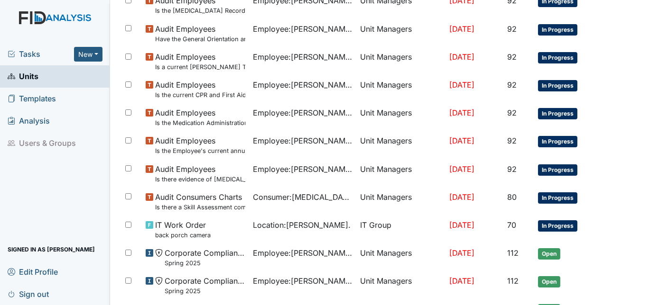
scroll to position [710, 0]
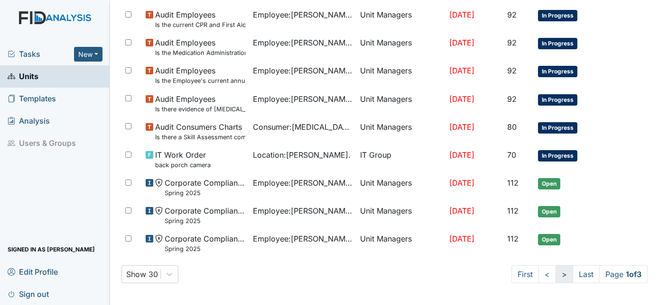
click at [558, 276] on link ">" at bounding box center [564, 275] width 18 height 18
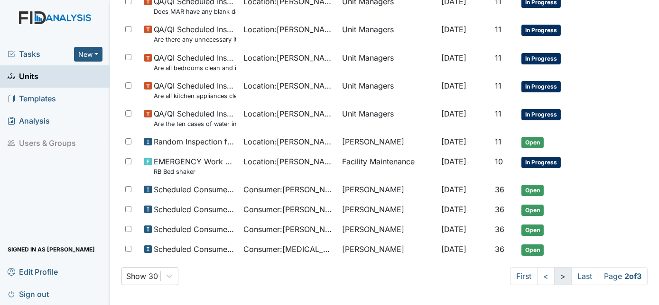
click at [555, 273] on link ">" at bounding box center [563, 277] width 18 height 18
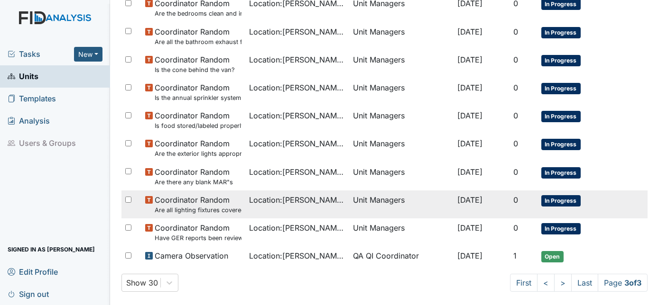
scroll to position [524, 0]
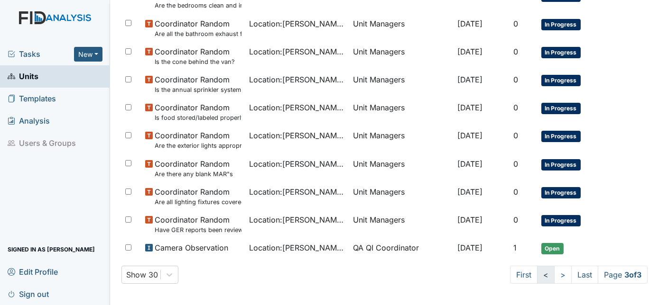
click at [537, 276] on link "<" at bounding box center [546, 275] width 18 height 18
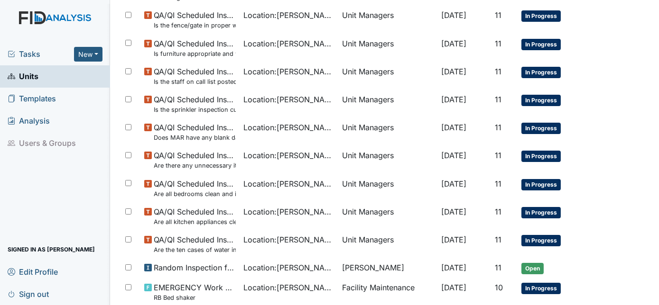
scroll to position [516, 0]
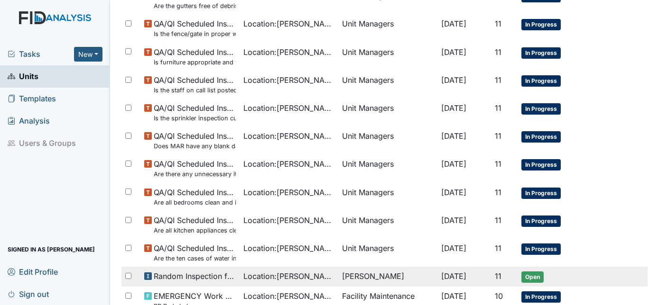
click at [313, 272] on div "Location : William St." at bounding box center [289, 276] width 92 height 11
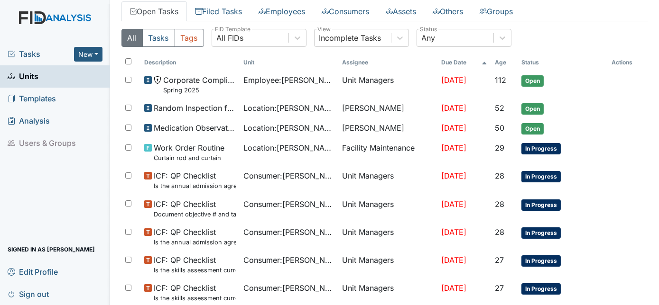
scroll to position [54, 0]
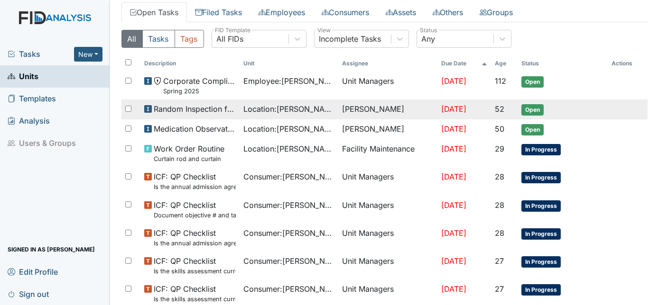
click at [338, 107] on td "Tischa Sharp" at bounding box center [387, 110] width 99 height 20
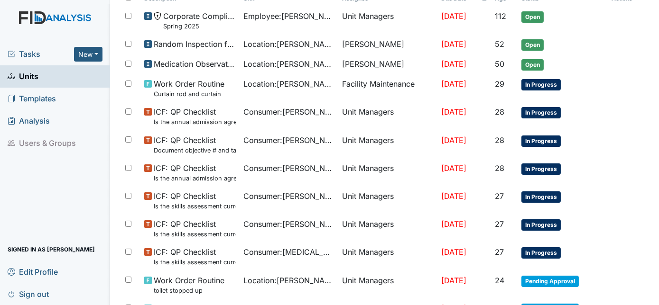
scroll to position [83, 0]
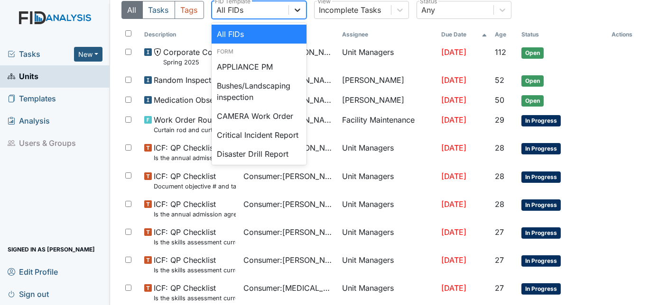
click at [301, 11] on icon at bounding box center [297, 9] width 9 height 9
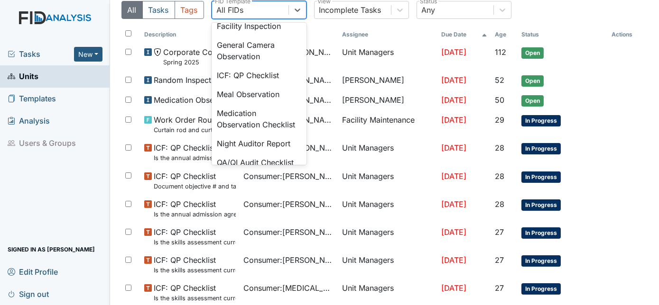
scroll to position [653, 0]
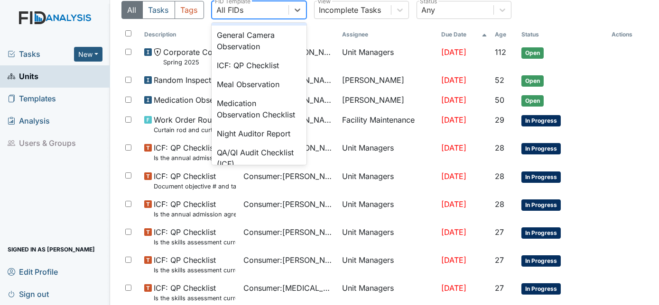
click at [261, 26] on div "Facility Inspection" at bounding box center [259, 16] width 95 height 19
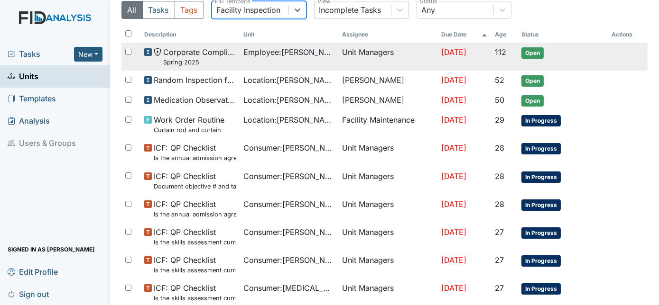
scroll to position [0, 0]
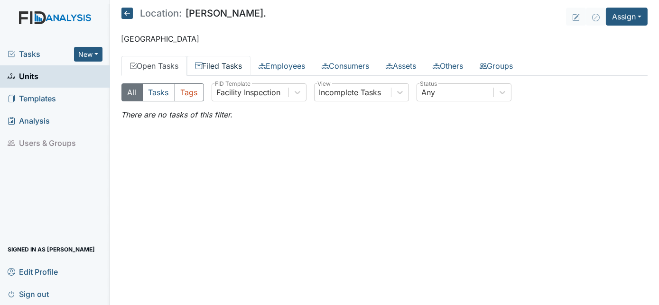
click at [216, 64] on link "Filed Tasks" at bounding box center [219, 66] width 64 height 20
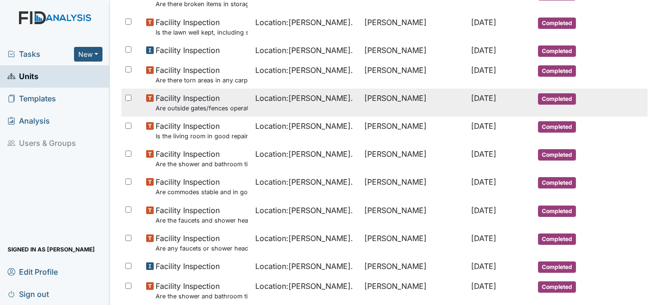
scroll to position [431, 0]
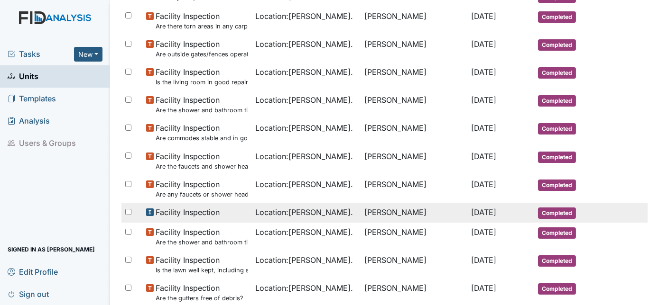
click at [167, 213] on span "Facility Inspection" at bounding box center [188, 212] width 64 height 11
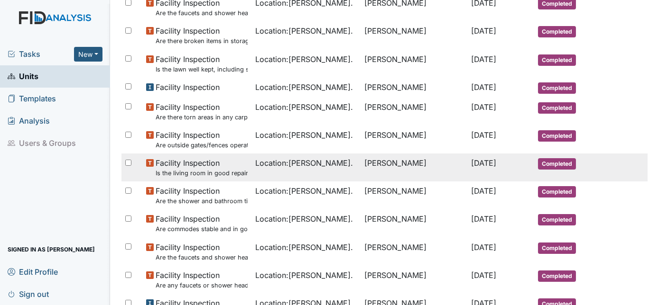
scroll to position [259, 0]
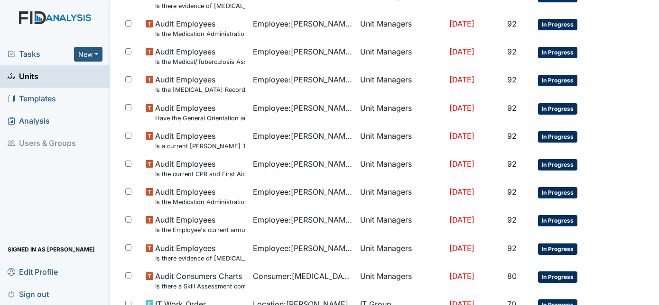
scroll to position [710, 0]
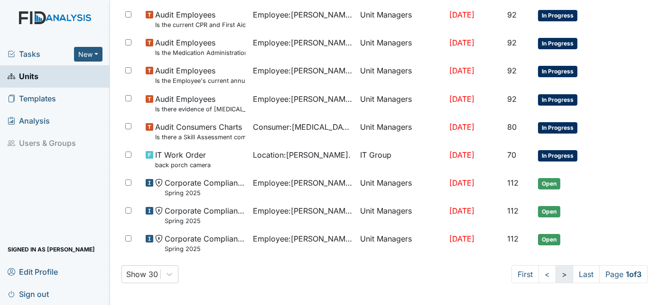
click at [558, 277] on link ">" at bounding box center [564, 275] width 18 height 18
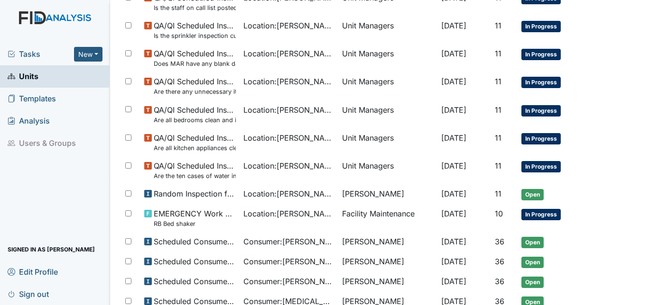
scroll to position [650, 0]
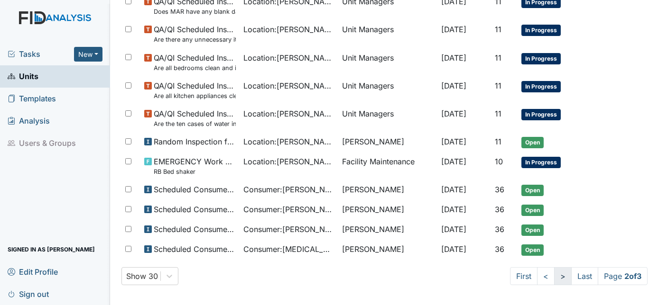
click at [554, 276] on link ">" at bounding box center [563, 277] width 18 height 18
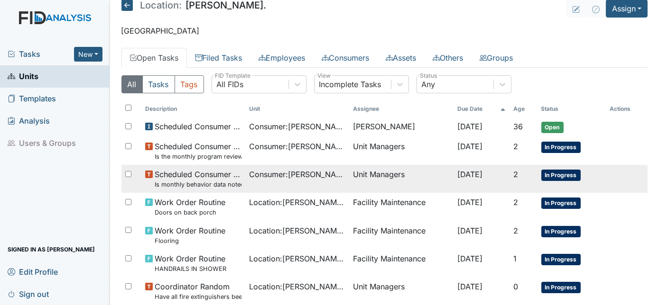
scroll to position [7, 0]
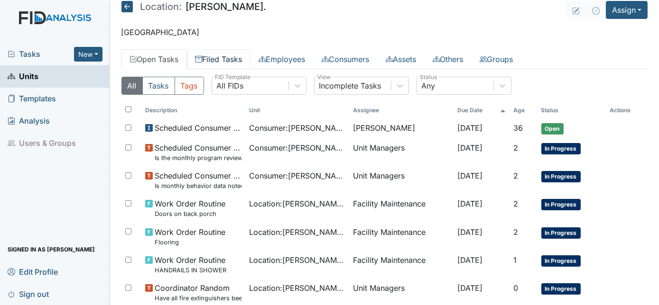
click at [207, 58] on link "Filed Tasks" at bounding box center [219, 59] width 64 height 20
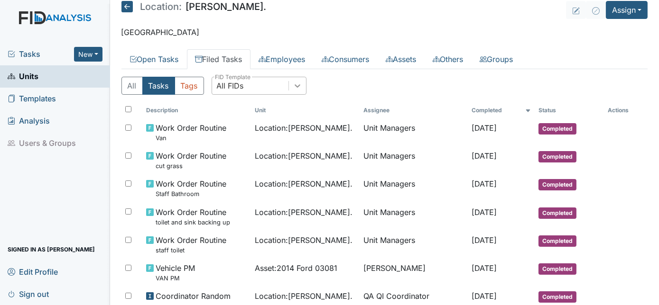
click at [296, 86] on icon at bounding box center [297, 85] width 9 height 9
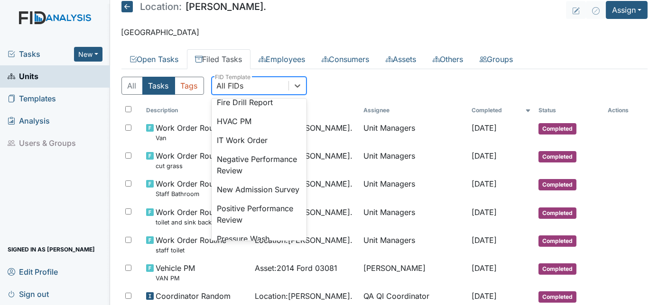
scroll to position [215, 0]
click at [253, 111] on div "Fire Drill Report" at bounding box center [259, 101] width 95 height 19
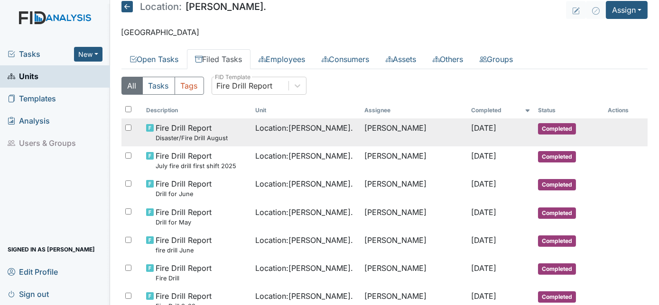
click at [218, 139] on small "Disaster/Fire Drill August" at bounding box center [192, 138] width 72 height 9
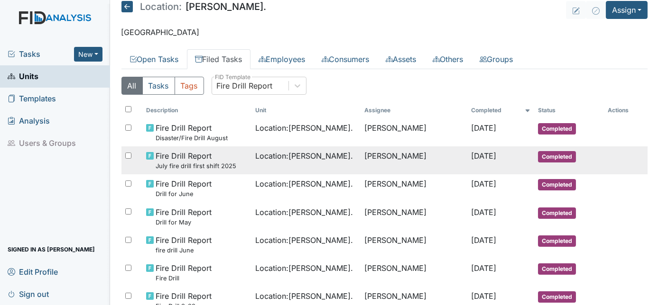
click at [230, 167] on small "July fire drill first shift 2025" at bounding box center [196, 166] width 81 height 9
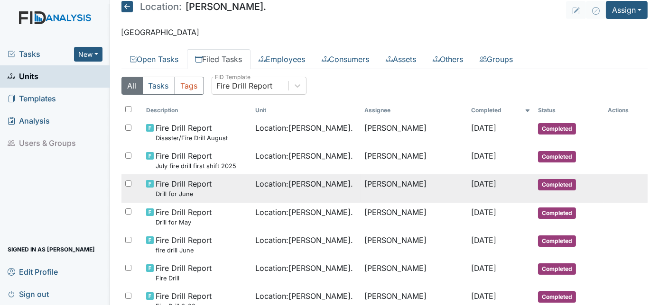
click at [199, 190] on small "Drill for June" at bounding box center [184, 194] width 56 height 9
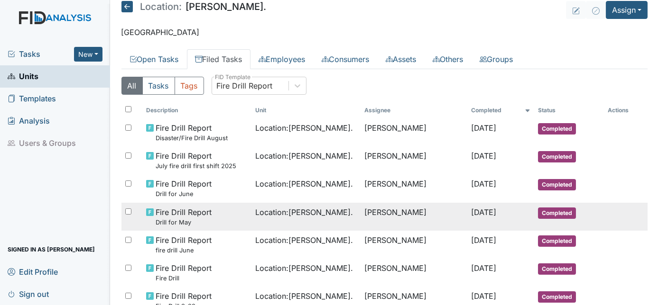
click at [188, 220] on small "Drill for May" at bounding box center [184, 222] width 56 height 9
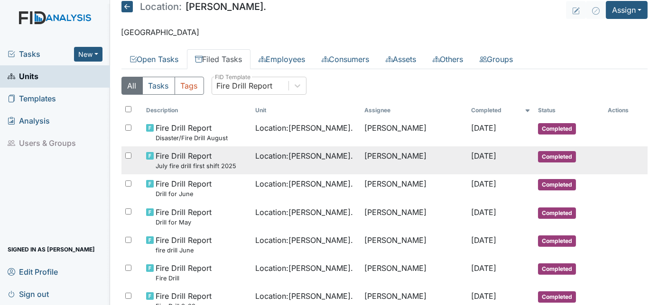
click at [241, 158] on td "Fire Drill Report July fire drill first shift 2025" at bounding box center [196, 161] width 109 height 28
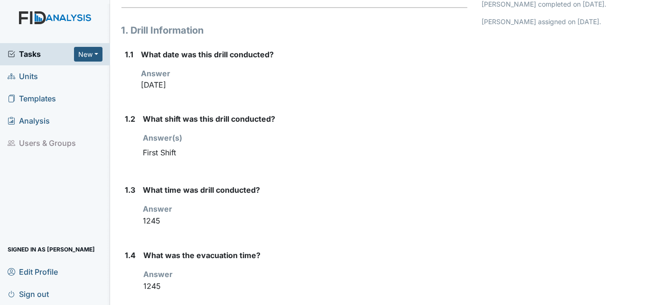
scroll to position [129, 0]
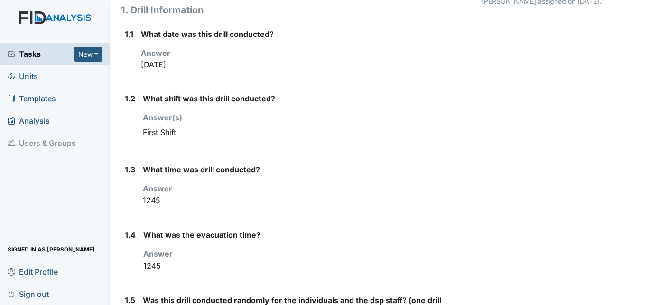
click at [25, 77] on span "Units" at bounding box center [23, 76] width 30 height 15
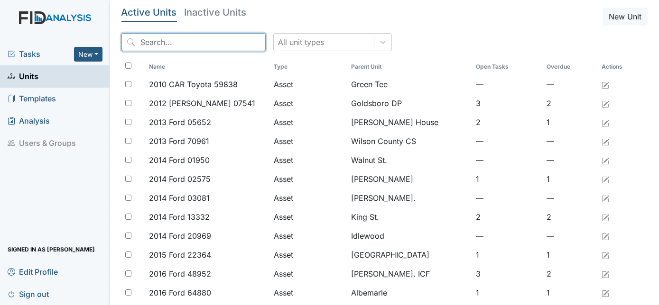
click at [172, 50] on input "search" at bounding box center [193, 42] width 144 height 18
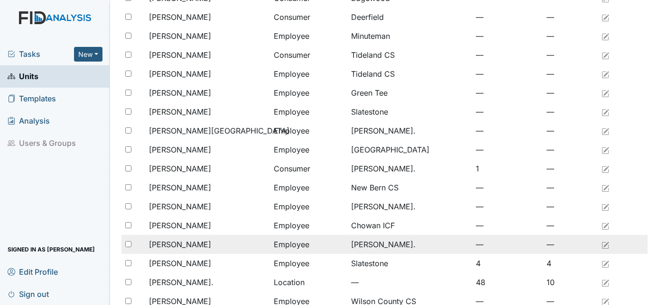
scroll to position [259, 0]
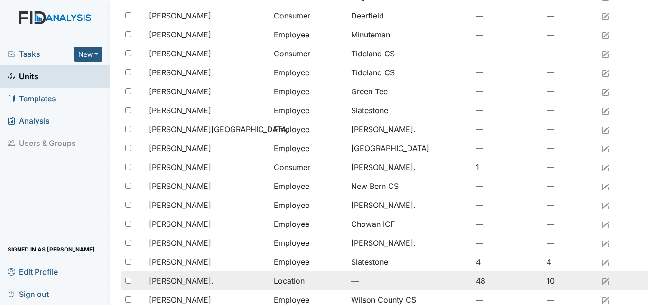
type input "will"
click at [217, 276] on div "William St." at bounding box center [207, 281] width 117 height 11
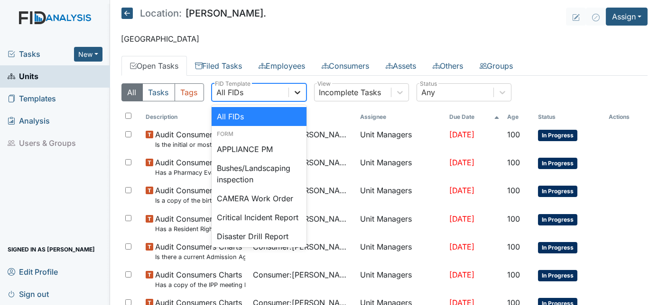
click at [300, 93] on icon at bounding box center [297, 92] width 9 height 9
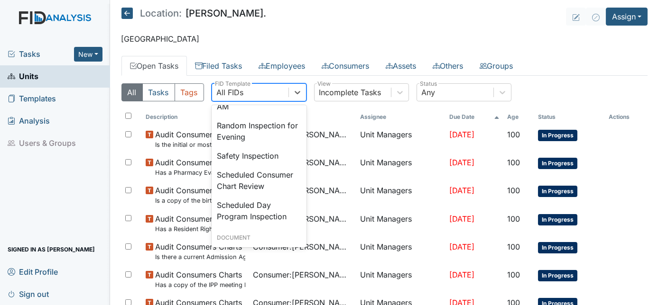
scroll to position [924, 0]
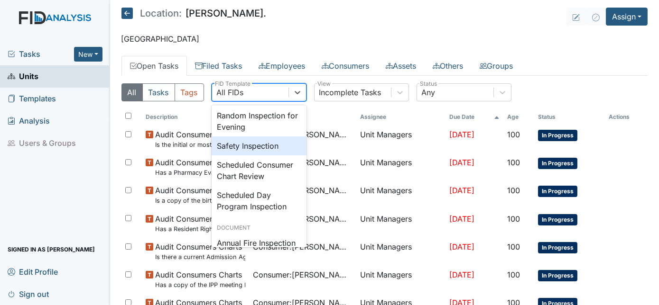
click at [253, 156] on div "Safety Inspection" at bounding box center [259, 146] width 95 height 19
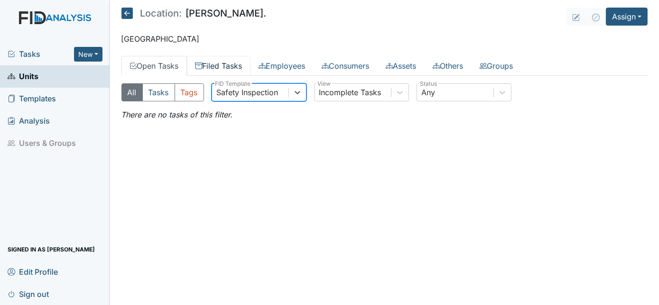
click at [228, 62] on link "Filed Tasks" at bounding box center [219, 66] width 64 height 20
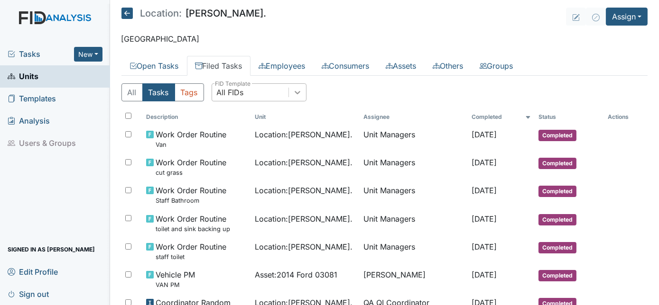
click at [293, 91] on icon at bounding box center [297, 92] width 9 height 9
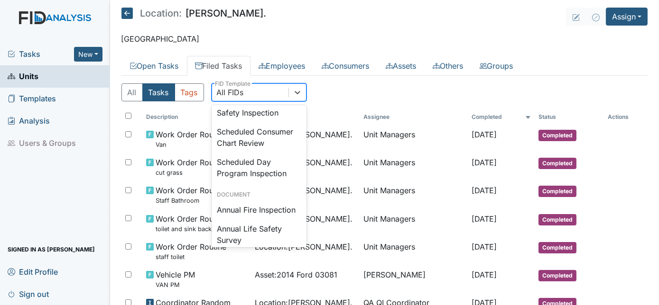
scroll to position [961, 0]
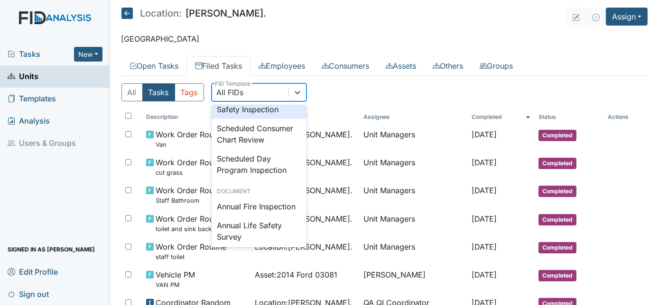
click at [259, 119] on div "Safety Inspection" at bounding box center [259, 109] width 95 height 19
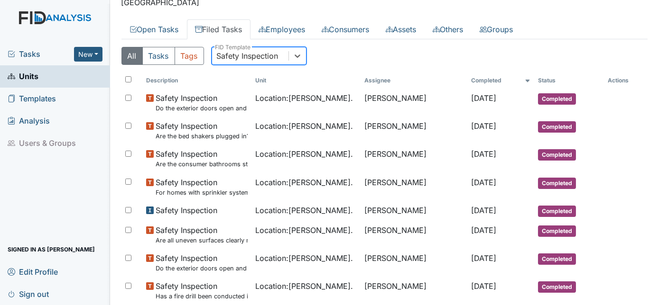
scroll to position [86, 0]
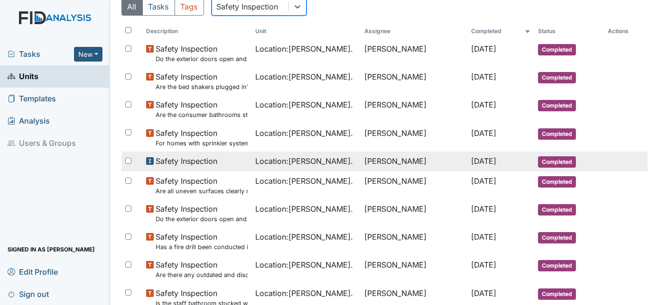
click at [201, 156] on span "Safety Inspection" at bounding box center [187, 161] width 62 height 11
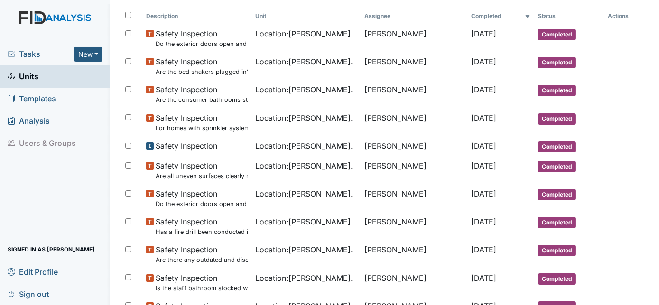
scroll to position [0, 0]
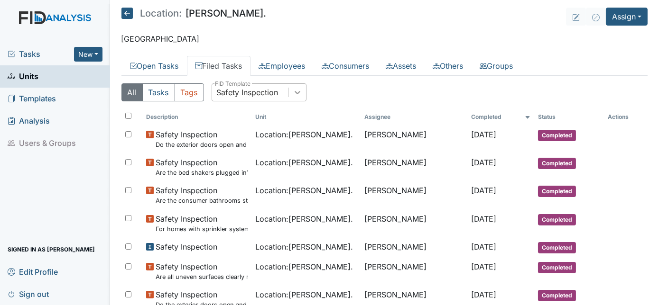
click at [295, 92] on icon at bounding box center [298, 92] width 6 height 3
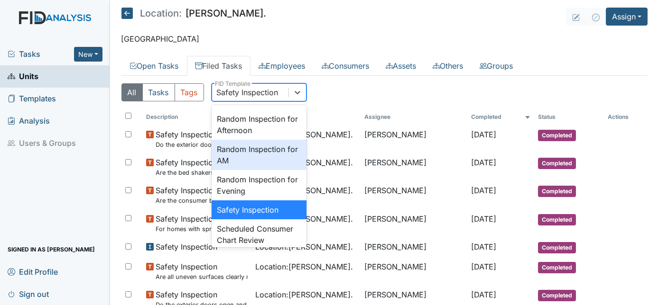
scroll to position [889, 0]
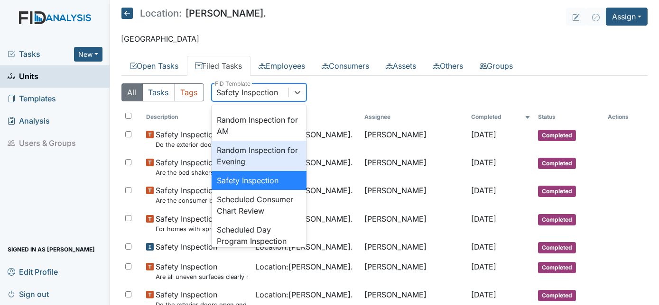
click at [263, 171] on div "Random Inspection for Evening" at bounding box center [259, 156] width 95 height 30
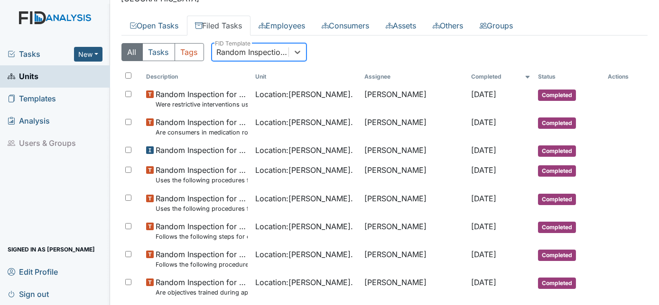
scroll to position [0, 0]
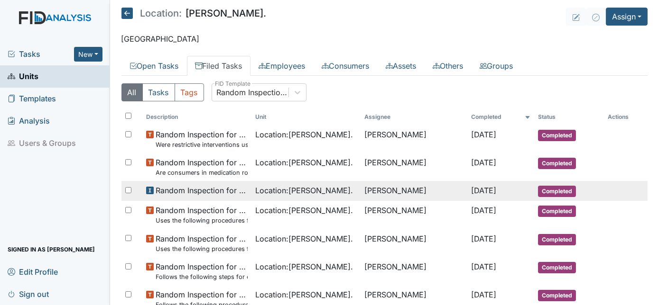
click at [316, 190] on span "Location : William St." at bounding box center [304, 190] width 98 height 11
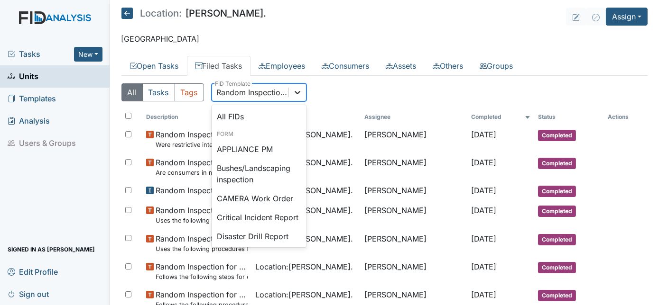
click at [298, 91] on icon at bounding box center [297, 92] width 9 height 9
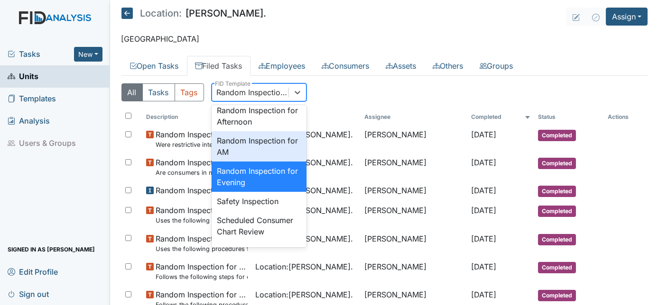
click at [259, 162] on div "Random Inspection for AM" at bounding box center [259, 146] width 95 height 30
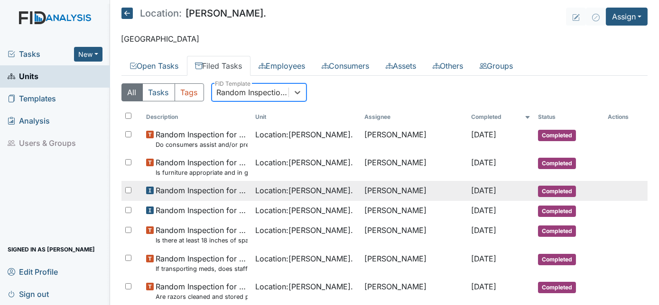
click at [224, 196] on td "Random Inspection for AM" at bounding box center [196, 191] width 109 height 20
click at [225, 193] on span "Random Inspection for AM" at bounding box center [202, 190] width 92 height 11
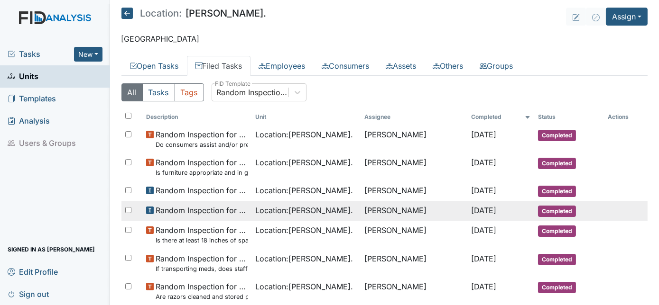
click at [221, 208] on span "Random Inspection for AM" at bounding box center [202, 210] width 92 height 11
click at [438, 209] on td "Tischa Sharp" at bounding box center [413, 211] width 107 height 20
click at [151, 210] on use at bounding box center [150, 211] width 8 height 8
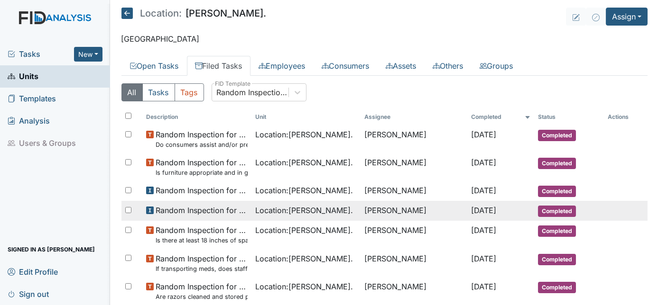
drag, startPoint x: 151, startPoint y: 210, endPoint x: 216, endPoint y: 209, distance: 65.0
click at [216, 209] on span "Random Inspection for AM" at bounding box center [202, 210] width 92 height 11
click at [293, 211] on span "Location : William St." at bounding box center [304, 210] width 98 height 11
click at [128, 210] on input "checkbox" at bounding box center [128, 210] width 6 height 6
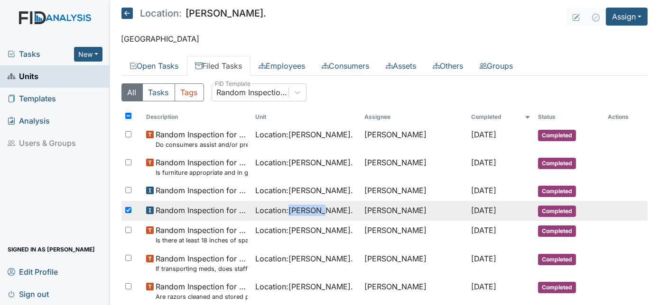
checkbox input "true"
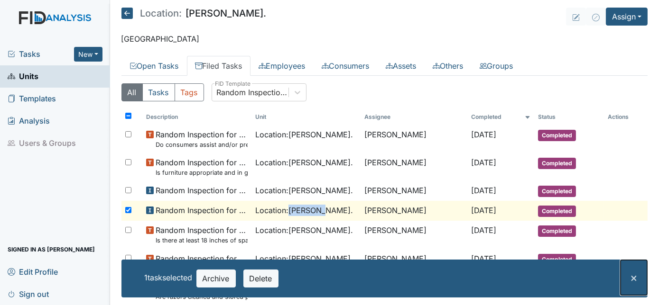
click at [630, 280] on span "×" at bounding box center [634, 278] width 8 height 14
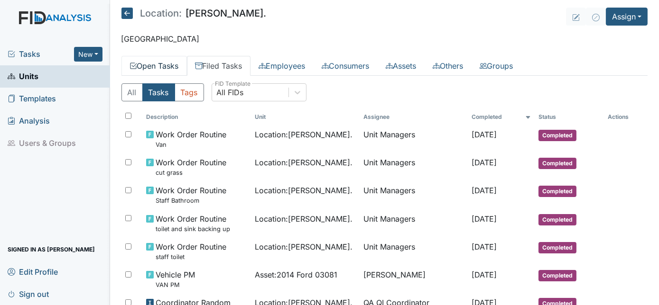
click at [162, 65] on link "Open Tasks" at bounding box center [153, 66] width 65 height 20
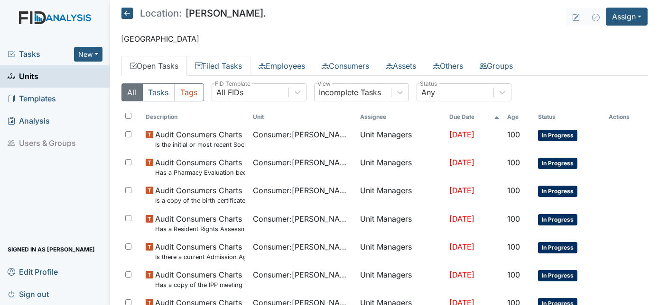
scroll to position [276, 0]
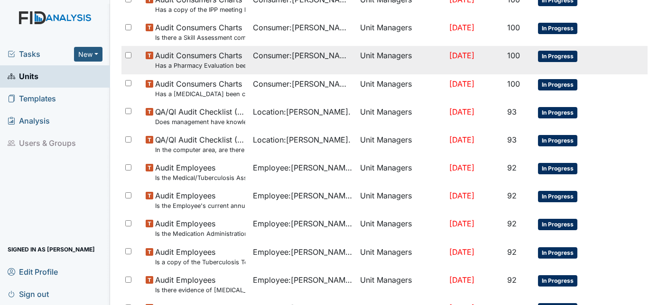
drag, startPoint x: 654, startPoint y: 139, endPoint x: 224, endPoint y: 68, distance: 435.4
click at [224, 68] on main "Location: [PERSON_NAME]. Assign Assign Form Assign Inspection Assign Document A…" at bounding box center [384, 152] width 549 height 305
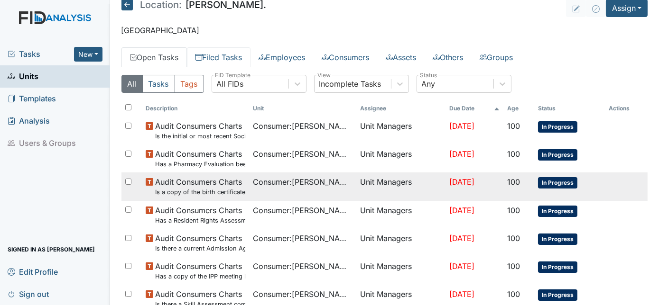
scroll to position [0, 0]
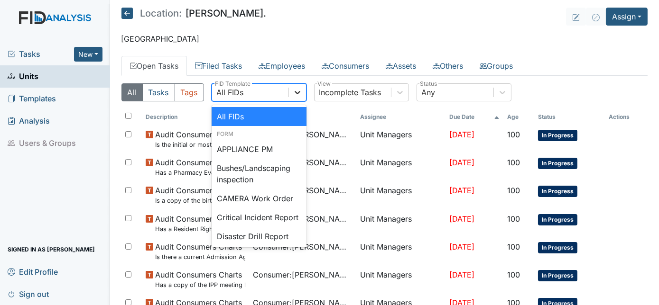
click at [299, 95] on icon at bounding box center [297, 92] width 9 height 9
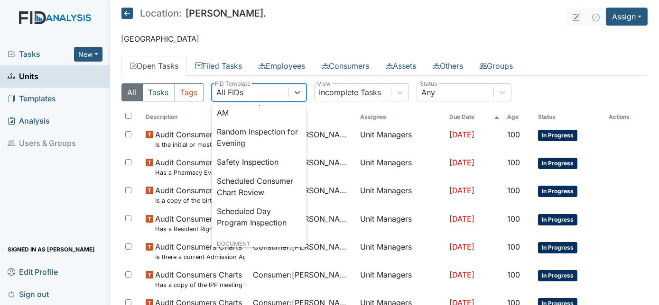
scroll to position [915, 0]
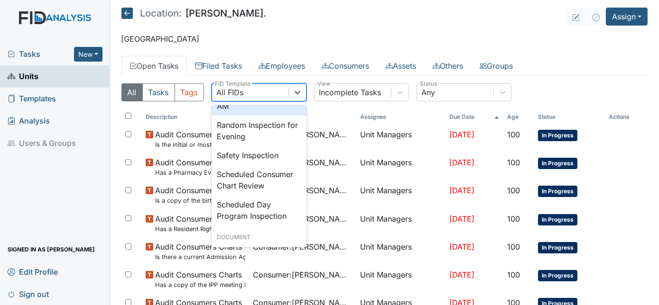
click at [240, 116] on div "Random Inspection for AM" at bounding box center [259, 100] width 95 height 30
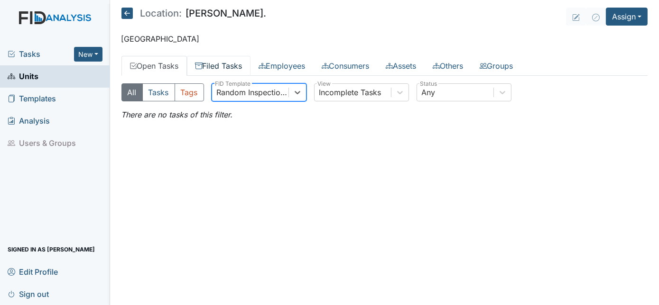
click at [229, 72] on link "Filed Tasks" at bounding box center [219, 66] width 64 height 20
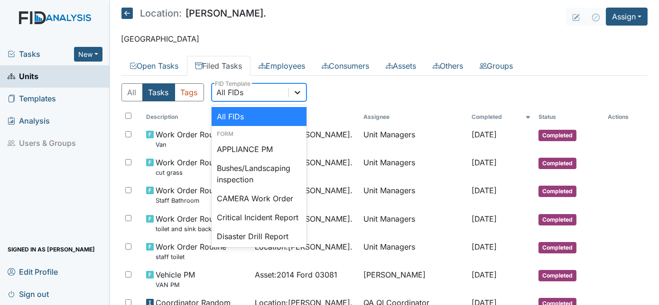
click at [293, 92] on icon at bounding box center [297, 92] width 9 height 9
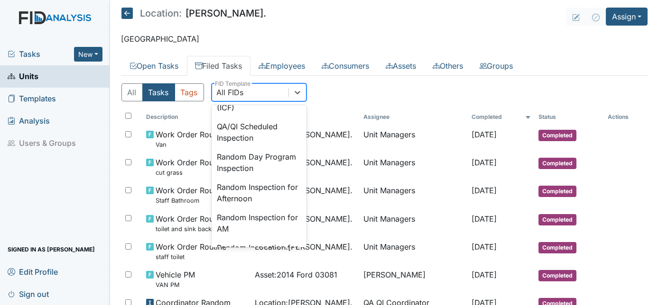
scroll to position [862, 0]
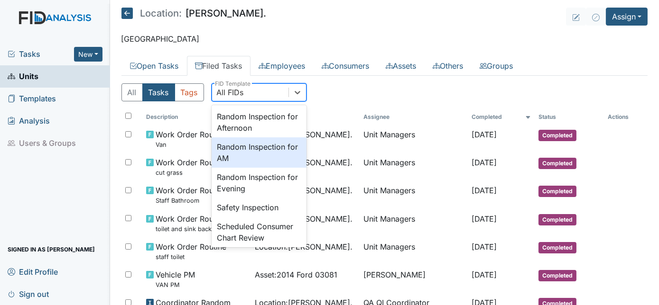
click at [276, 168] on div "Random Inspection for AM" at bounding box center [259, 153] width 95 height 30
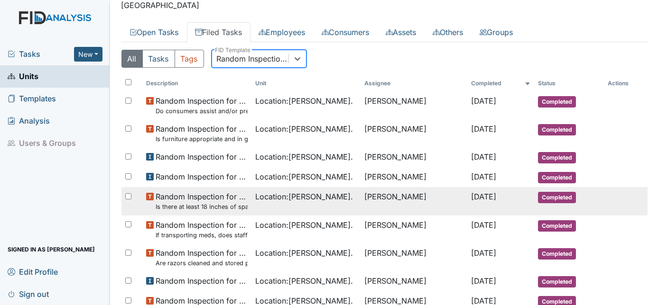
scroll to position [43, 0]
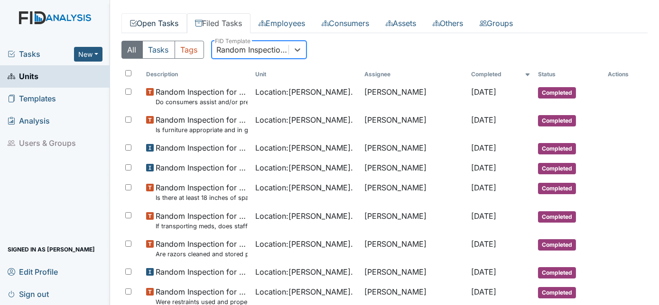
click at [165, 24] on link "Open Tasks" at bounding box center [153, 23] width 65 height 20
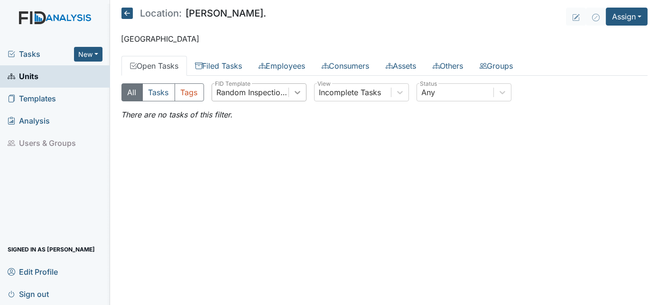
click at [298, 92] on icon at bounding box center [298, 92] width 6 height 3
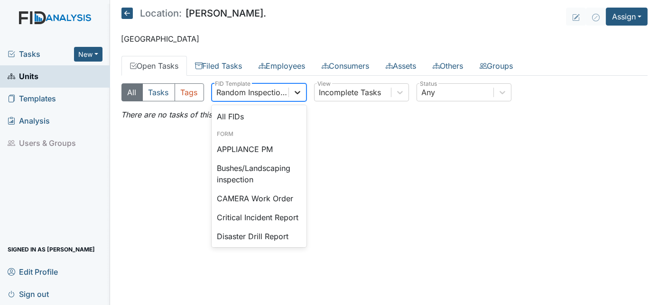
scroll to position [838, 0]
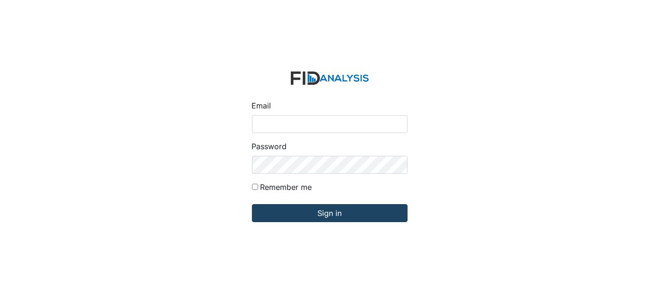
type input "[EMAIL_ADDRESS][DOMAIN_NAME]"
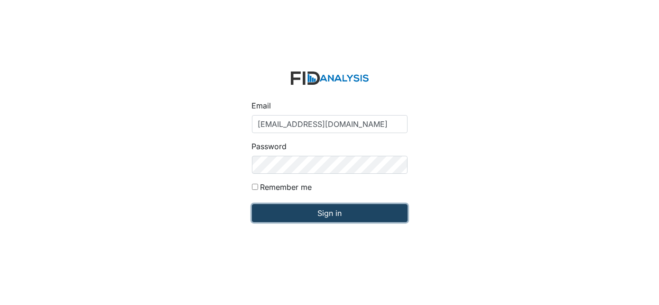
click at [278, 210] on input "Sign in" at bounding box center [330, 213] width 156 height 18
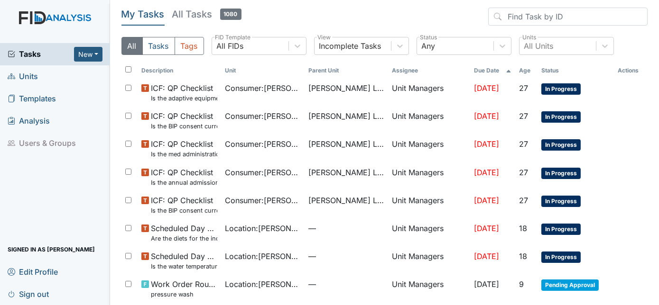
click at [41, 77] on link "Units" at bounding box center [55, 76] width 110 height 22
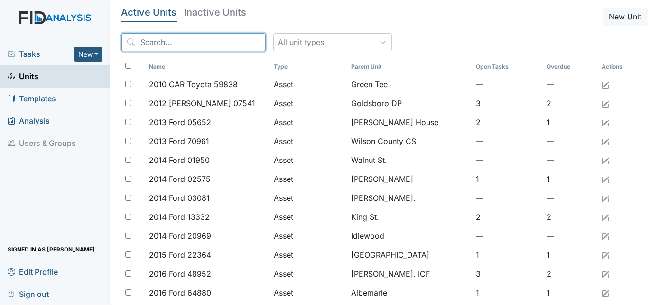
click at [216, 41] on input "search" at bounding box center [193, 42] width 144 height 18
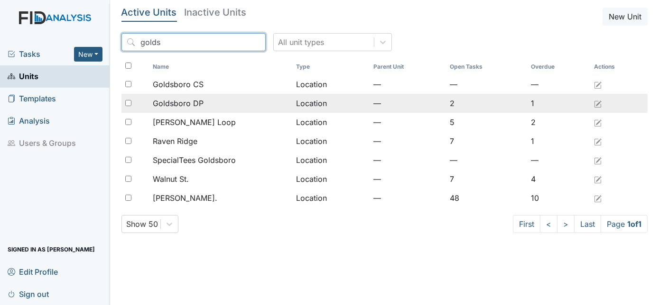
type input "golds"
click at [197, 102] on span "Goldsboro DP" at bounding box center [178, 103] width 51 height 11
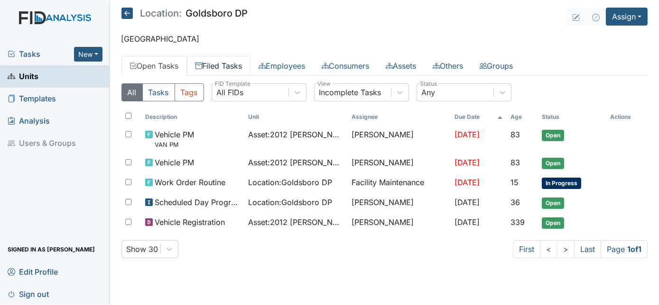
click at [222, 67] on link "Filed Tasks" at bounding box center [219, 66] width 64 height 20
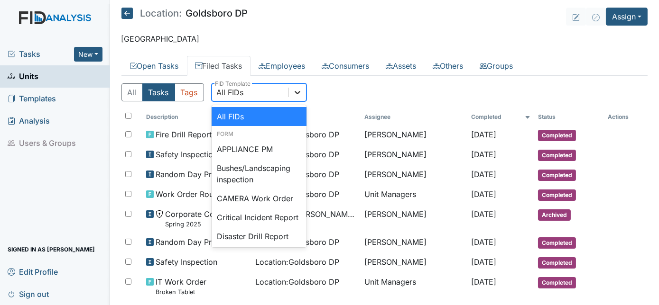
click at [298, 93] on icon at bounding box center [297, 92] width 9 height 9
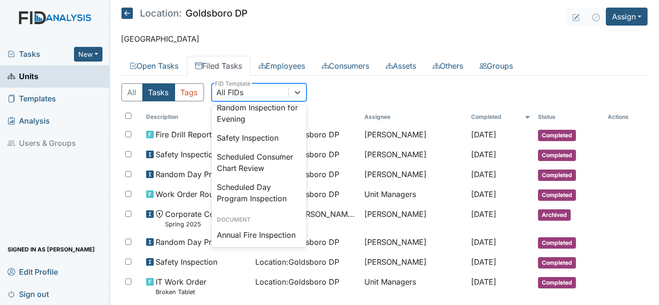
scroll to position [935, 0]
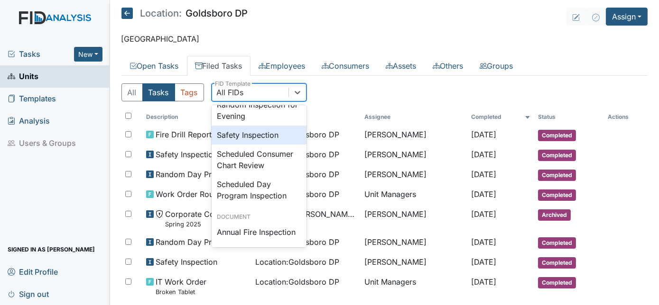
click at [259, 145] on div "Safety Inspection" at bounding box center [259, 135] width 95 height 19
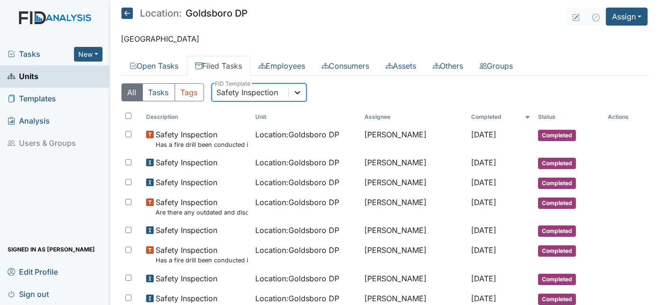
click at [295, 93] on icon at bounding box center [297, 92] width 9 height 9
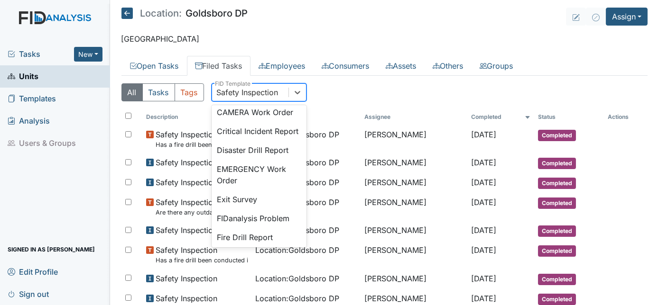
scroll to position [70, 0]
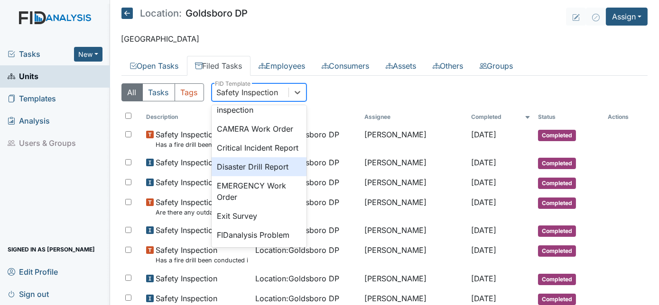
click at [258, 176] on div "Disaster Drill Report" at bounding box center [259, 166] width 95 height 19
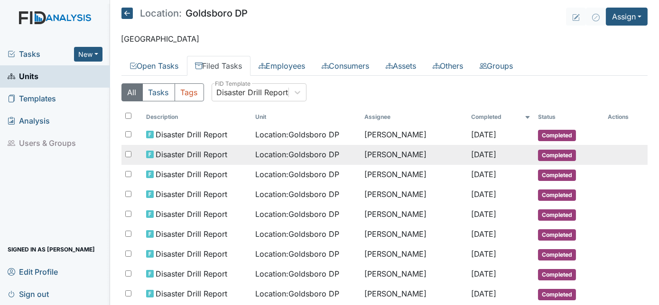
click at [195, 153] on span "Disaster Drill Report" at bounding box center [192, 154] width 72 height 11
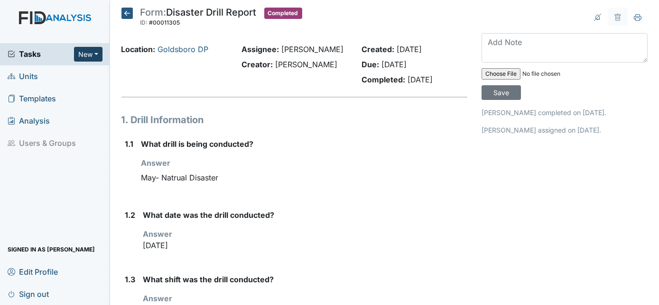
click at [95, 55] on button "New" at bounding box center [88, 54] width 28 height 15
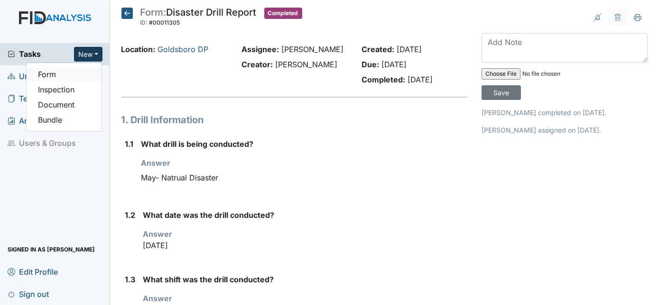
click at [65, 78] on link "Form" at bounding box center [64, 74] width 75 height 15
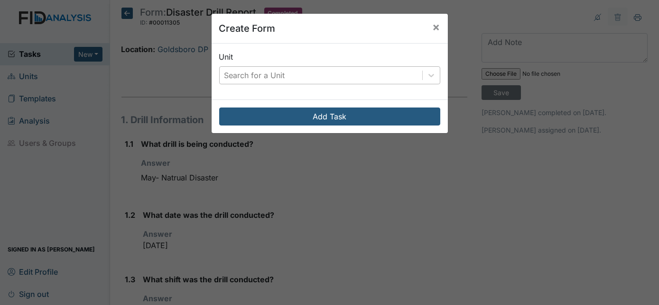
click at [337, 79] on div "Search for a Unit" at bounding box center [321, 75] width 203 height 17
click at [433, 28] on span "×" at bounding box center [437, 27] width 8 height 14
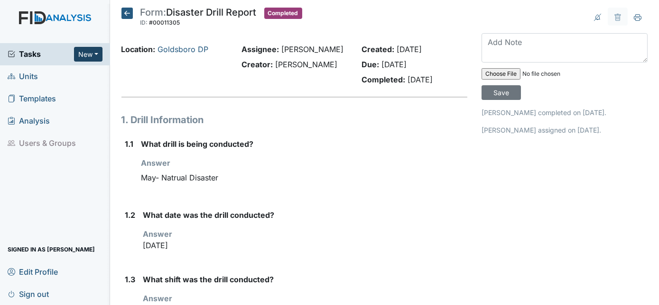
click at [94, 53] on button "New" at bounding box center [88, 54] width 28 height 15
